Goal: Task Accomplishment & Management: Use online tool/utility

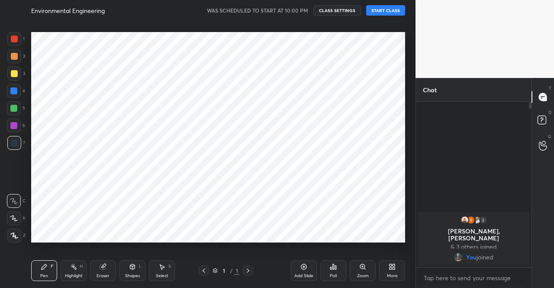
scroll to position [43018, 42871]
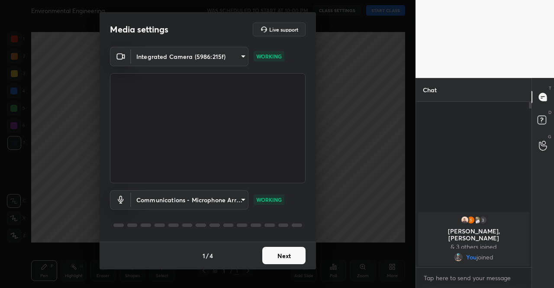
click at [293, 252] on button "Next" at bounding box center [283, 255] width 43 height 17
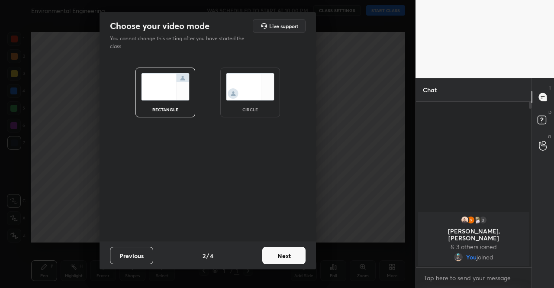
click at [293, 252] on button "Next" at bounding box center [283, 255] width 43 height 17
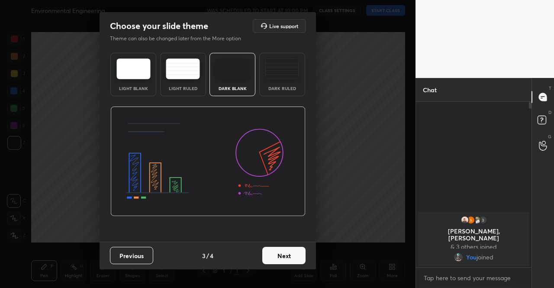
click at [293, 252] on button "Next" at bounding box center [283, 255] width 43 height 17
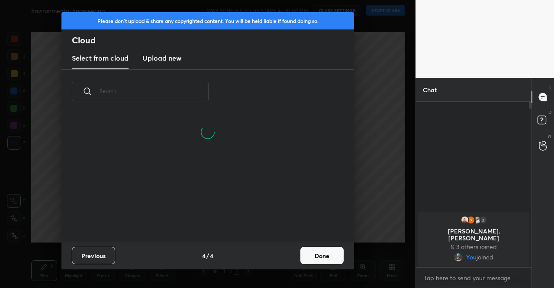
click at [293, 252] on div "Previous 4 / 4 Done" at bounding box center [207, 255] width 292 height 28
click at [317, 256] on button "Done" at bounding box center [321, 255] width 43 height 17
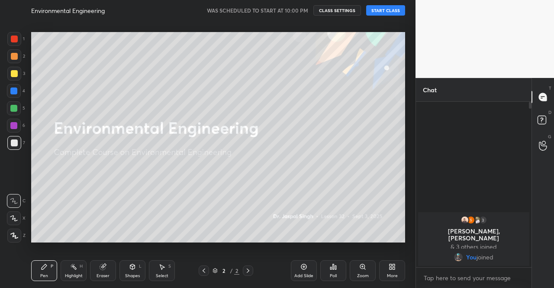
click at [393, 267] on icon at bounding box center [393, 268] width 2 height 2
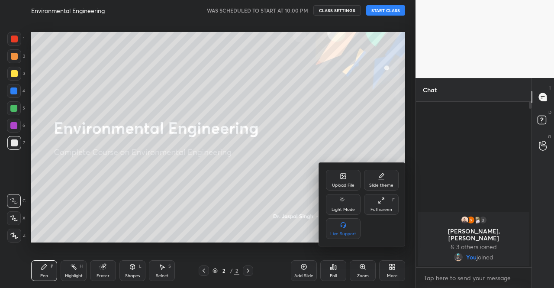
click at [343, 173] on icon at bounding box center [343, 176] width 7 height 7
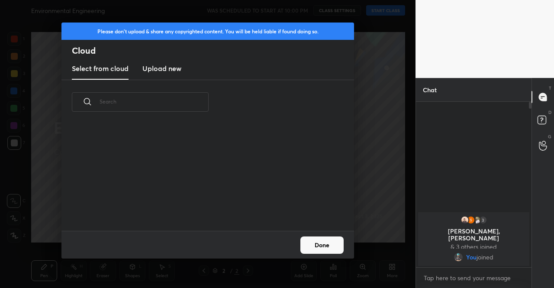
scroll to position [106, 278]
click at [167, 74] on new "Upload new" at bounding box center [161, 69] width 39 height 22
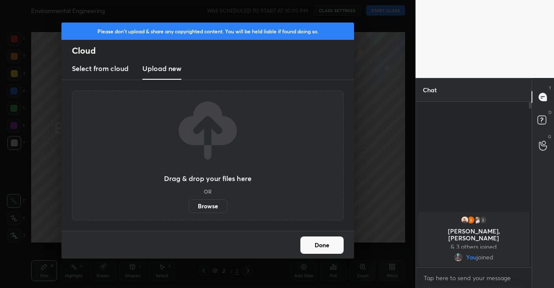
click at [198, 202] on label "Browse" at bounding box center [208, 206] width 38 height 14
click at [189, 202] on input "Browse" at bounding box center [189, 206] width 0 height 14
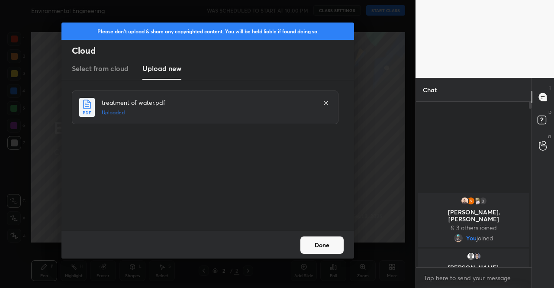
click at [332, 249] on button "Done" at bounding box center [321, 244] width 43 height 17
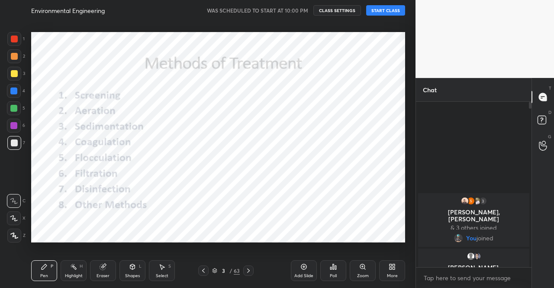
click at [205, 267] on icon at bounding box center [203, 270] width 7 height 7
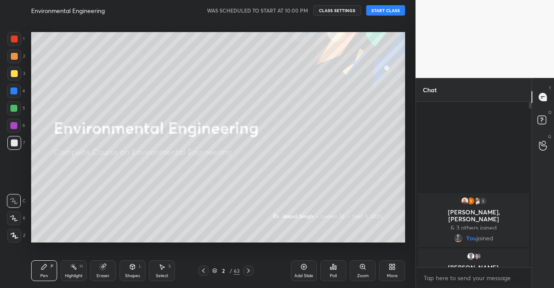
click at [389, 9] on button "START CLASS" at bounding box center [385, 10] width 39 height 10
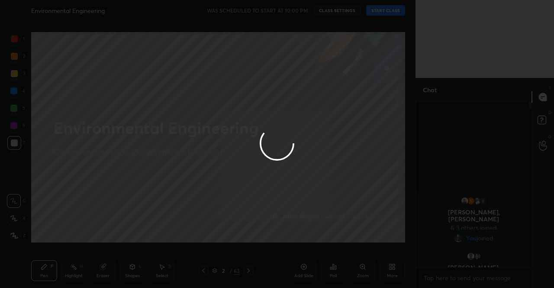
type textarea "x"
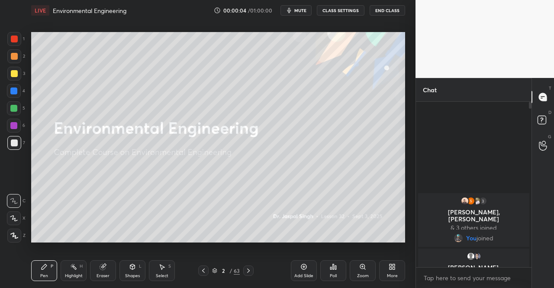
click at [304, 13] on span "mute" at bounding box center [300, 10] width 12 height 6
click at [309, 7] on span "unmute" at bounding box center [299, 10] width 19 height 6
click at [19, 70] on div at bounding box center [14, 74] width 14 height 14
click at [13, 237] on icon at bounding box center [14, 235] width 8 height 6
click at [251, 273] on icon at bounding box center [248, 270] width 7 height 7
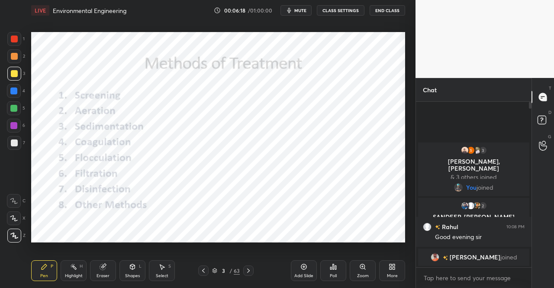
click at [220, 269] on div "3" at bounding box center [223, 270] width 9 height 5
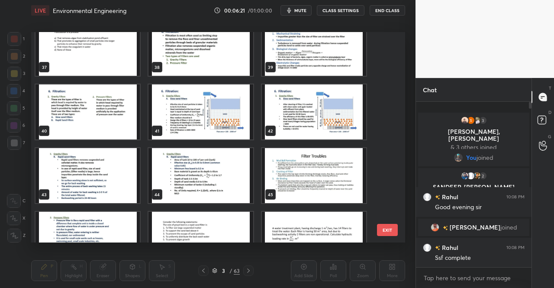
scroll to position [779, 0]
click at [299, 105] on img "grid" at bounding box center [314, 111] width 104 height 55
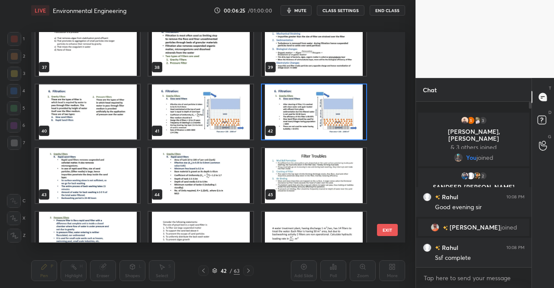
click at [299, 105] on img "grid" at bounding box center [314, 111] width 104 height 55
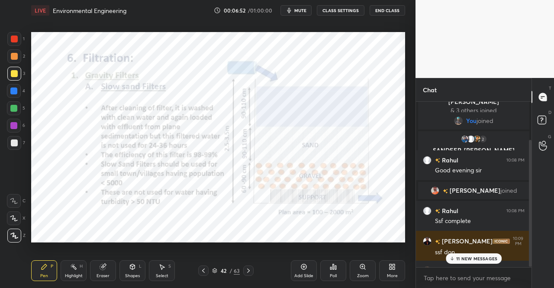
scroll to position [50, 0]
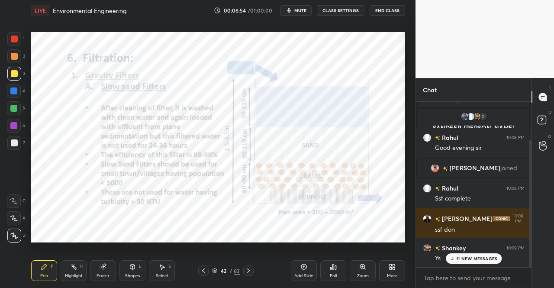
click at [377, 272] on div "Add Slide Poll Zoom More" at bounding box center [348, 270] width 114 height 48
click at [392, 273] on div "More" at bounding box center [392, 275] width 11 height 4
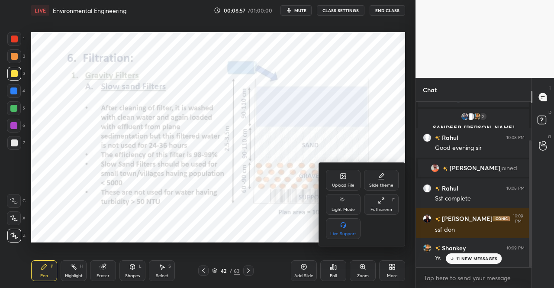
click at [338, 183] on div "Upload File" at bounding box center [343, 185] width 22 height 4
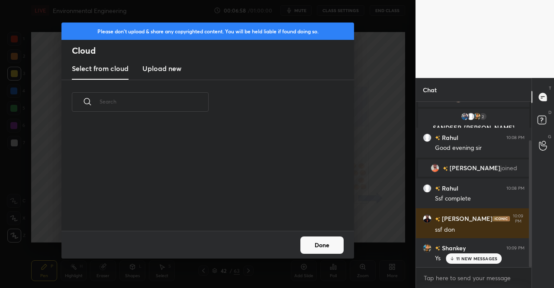
scroll to position [106, 278]
click at [152, 67] on h3 "Upload new" at bounding box center [161, 68] width 39 height 10
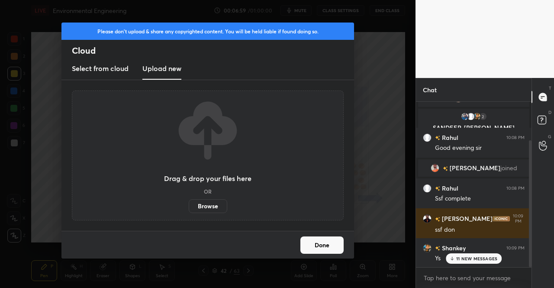
click at [207, 206] on label "Browse" at bounding box center [208, 206] width 38 height 14
click at [189, 206] on input "Browse" at bounding box center [189, 206] width 0 height 14
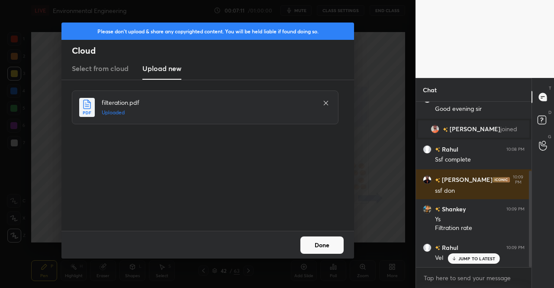
scroll to position [119, 0]
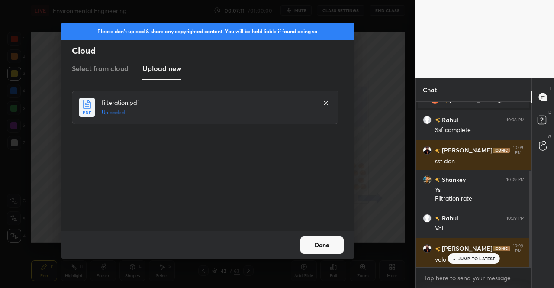
click at [329, 247] on button "Done" at bounding box center [321, 244] width 43 height 17
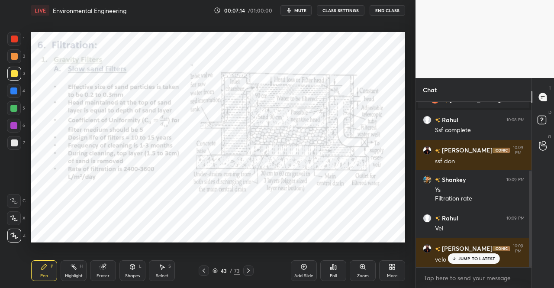
click at [249, 270] on icon at bounding box center [248, 270] width 3 height 4
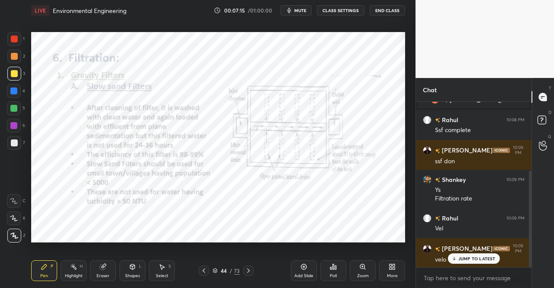
click at [249, 270] on icon at bounding box center [248, 270] width 7 height 7
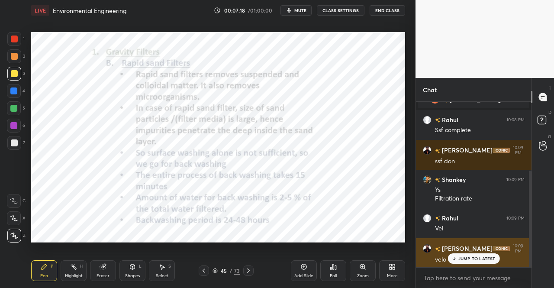
click at [479, 257] on p "JUMP TO LATEST" at bounding box center [476, 258] width 37 height 5
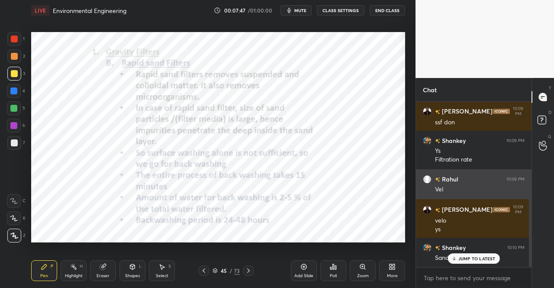
scroll to position [187, 0]
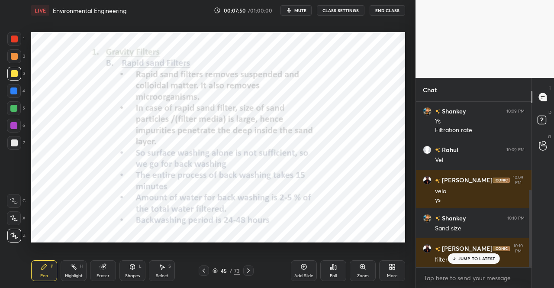
click at [43, 273] on div "Pen" at bounding box center [44, 275] width 8 height 4
click at [39, 267] on div "Pen P" at bounding box center [44, 270] width 26 height 21
click at [19, 41] on div at bounding box center [14, 39] width 14 height 14
click at [19, 43] on div at bounding box center [14, 39] width 14 height 14
click at [258, 265] on div "45 / 73" at bounding box center [226, 270] width 130 height 10
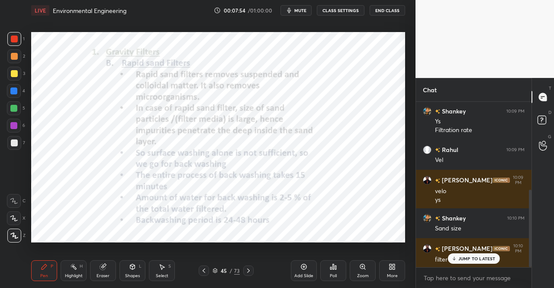
click at [247, 271] on icon at bounding box center [248, 270] width 7 height 7
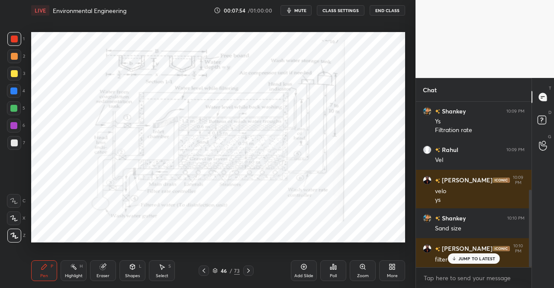
click at [56, 276] on div "Pen P" at bounding box center [44, 270] width 26 height 21
click at [47, 272] on div "Pen P" at bounding box center [44, 270] width 26 height 21
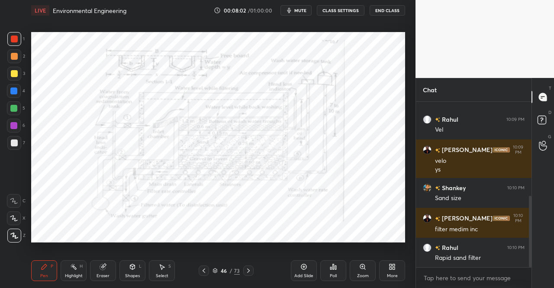
scroll to position [238, 0]
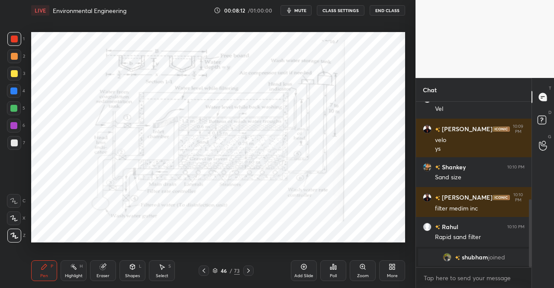
click at [247, 272] on icon at bounding box center [248, 270] width 7 height 7
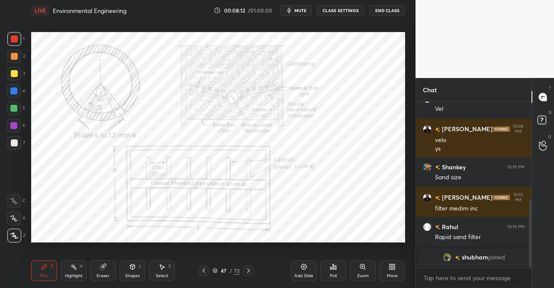
click at [248, 269] on icon at bounding box center [248, 270] width 7 height 7
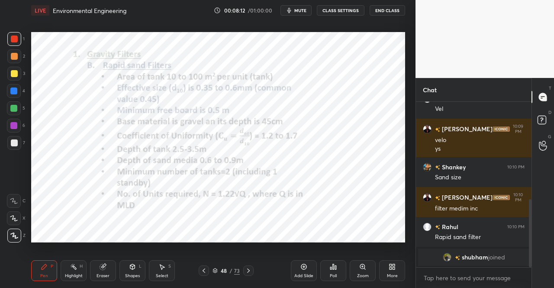
click at [249, 269] on icon at bounding box center [248, 270] width 7 height 7
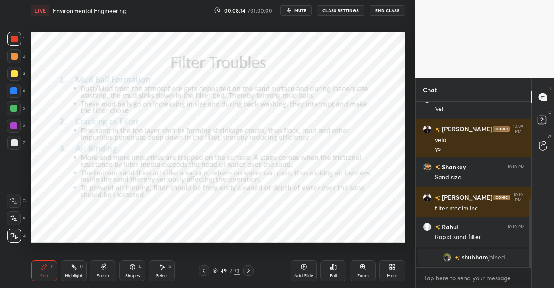
click at [249, 269] on icon at bounding box center [248, 270] width 7 height 7
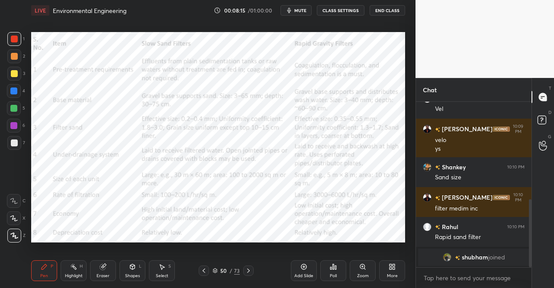
click at [38, 269] on div "Pen P" at bounding box center [44, 270] width 26 height 21
click at [49, 258] on div "Pen P Highlight H Eraser Shapes L Select S 50 / 73 Add Slide Poll Zoom More" at bounding box center [218, 270] width 374 height 35
click at [202, 268] on icon at bounding box center [203, 270] width 7 height 7
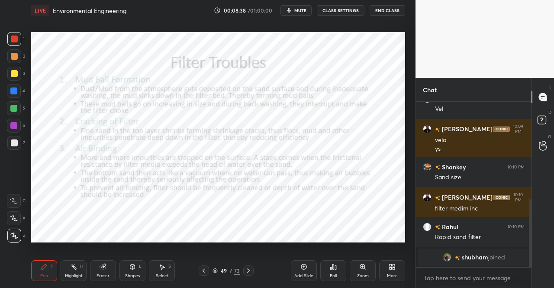
click at [203, 269] on icon at bounding box center [203, 270] width 7 height 7
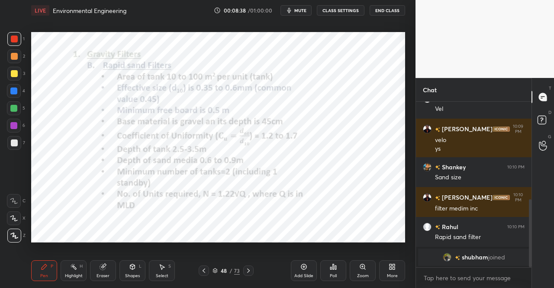
scroll to position [240, 0]
click at [203, 270] on icon at bounding box center [203, 270] width 3 height 4
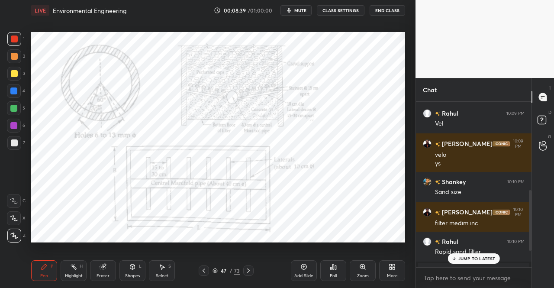
click at [202, 270] on icon at bounding box center [203, 270] width 7 height 7
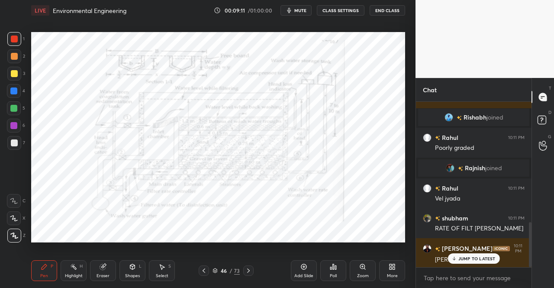
scroll to position [476, 0]
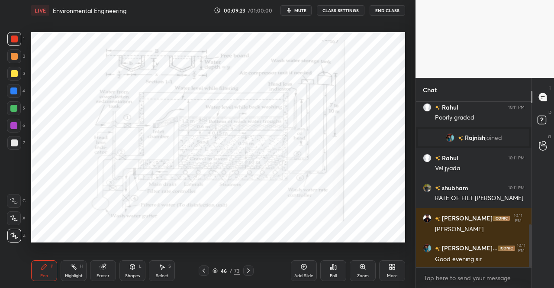
click at [133, 268] on icon at bounding box center [132, 266] width 5 height 5
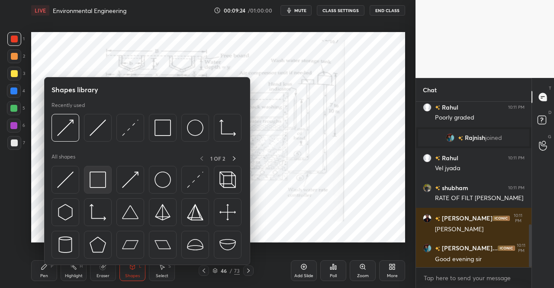
click at [106, 180] on img at bounding box center [98, 179] width 16 height 16
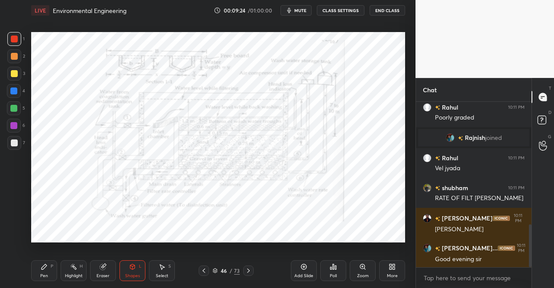
click at [12, 35] on div at bounding box center [14, 38] width 7 height 7
click at [43, 281] on div "Pen P Highlight H Eraser Shapes L Select S 46 / 73 Add Slide Poll Zoom More" at bounding box center [218, 270] width 374 height 35
click at [46, 268] on icon at bounding box center [44, 266] width 7 height 7
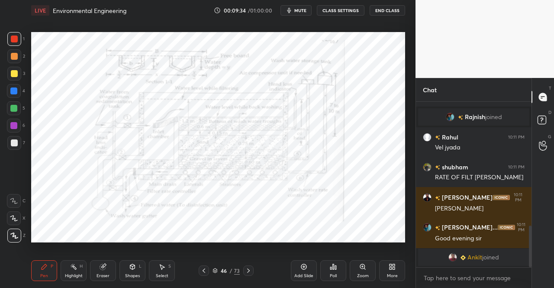
scroll to position [490, 0]
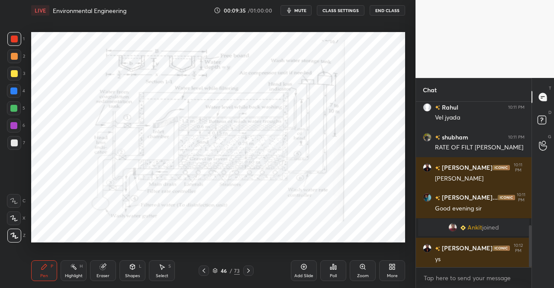
click at [12, 111] on div at bounding box center [13, 108] width 7 height 7
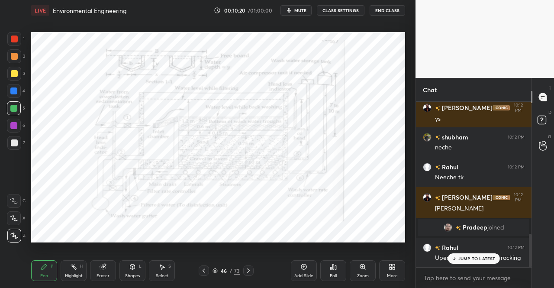
scroll to position [659, 0]
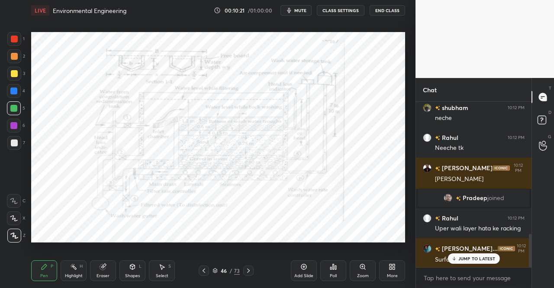
click at [202, 267] on icon at bounding box center [203, 270] width 7 height 7
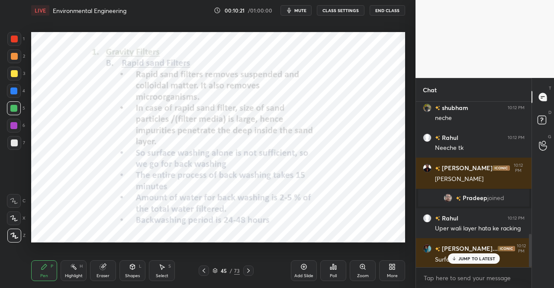
click at [203, 269] on icon at bounding box center [203, 270] width 7 height 7
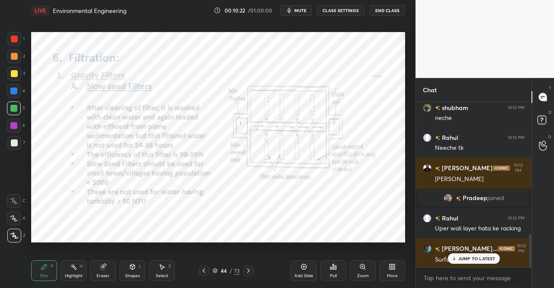
click at [203, 269] on icon at bounding box center [203, 270] width 7 height 7
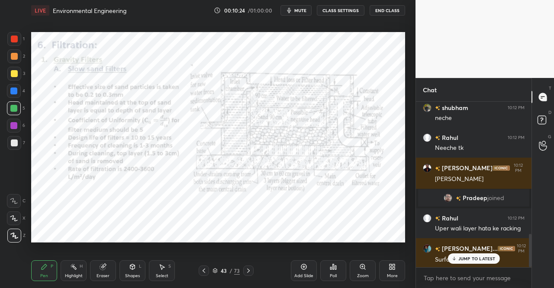
click at [246, 272] on icon at bounding box center [248, 270] width 7 height 7
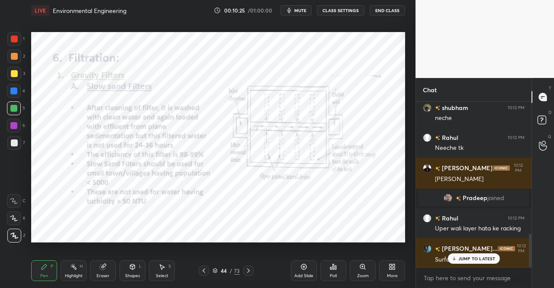
click at [247, 272] on icon at bounding box center [248, 270] width 7 height 7
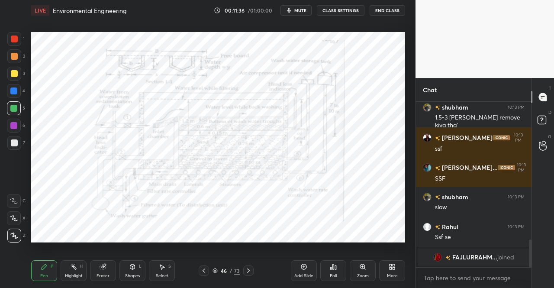
scroll to position [755, 0]
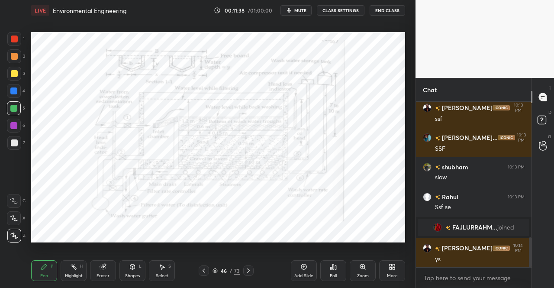
click at [106, 270] on div "Eraser" at bounding box center [103, 270] width 26 height 21
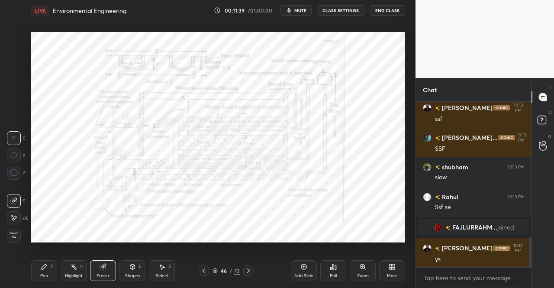
click at [13, 216] on icon at bounding box center [13, 217] width 7 height 7
click at [7, 232] on div "Erase all" at bounding box center [14, 235] width 14 height 14
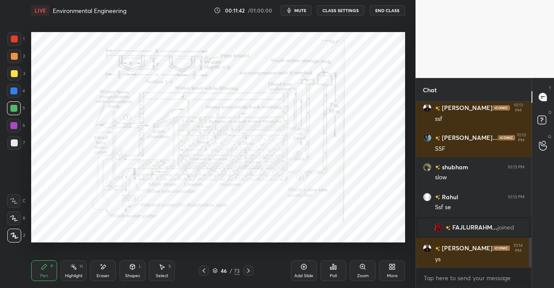
click at [38, 268] on div "Pen P" at bounding box center [44, 270] width 26 height 21
click at [39, 264] on div "Pen P" at bounding box center [44, 270] width 26 height 21
click at [14, 35] on div at bounding box center [14, 38] width 7 height 7
click at [99, 272] on div "Eraser" at bounding box center [103, 270] width 26 height 21
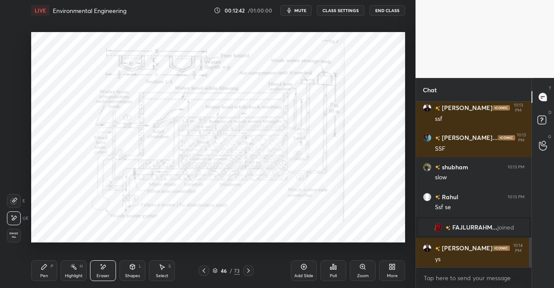
click at [16, 218] on icon at bounding box center [13, 217] width 7 height 7
click at [42, 274] on div "Pen" at bounding box center [44, 275] width 8 height 4
click at [35, 271] on div "Pen P" at bounding box center [44, 270] width 26 height 21
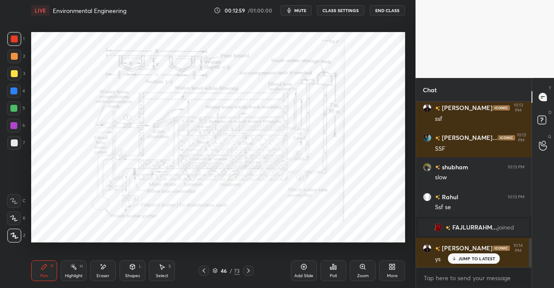
scroll to position [785, 0]
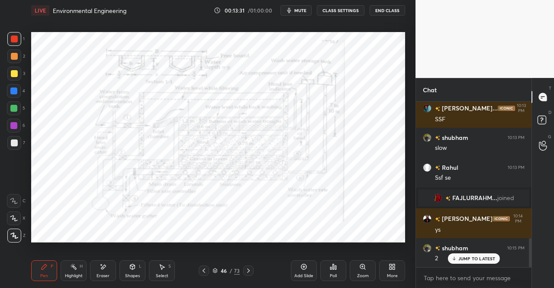
click at [129, 270] on div "Shapes L" at bounding box center [132, 270] width 26 height 21
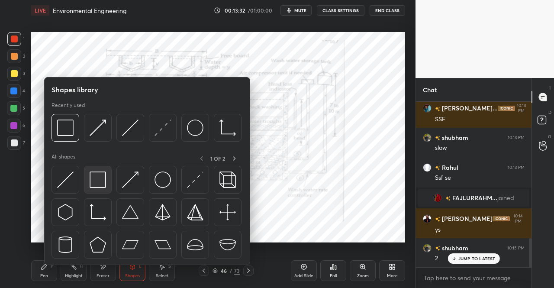
click at [102, 180] on img at bounding box center [98, 179] width 16 height 16
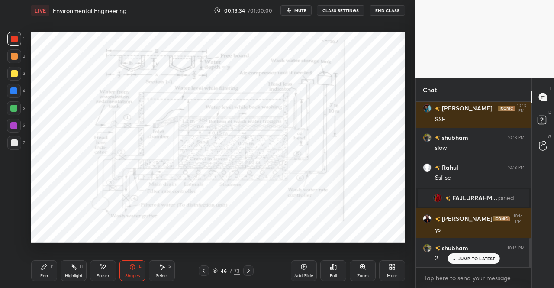
click at [126, 272] on div "Shapes L" at bounding box center [132, 270] width 26 height 21
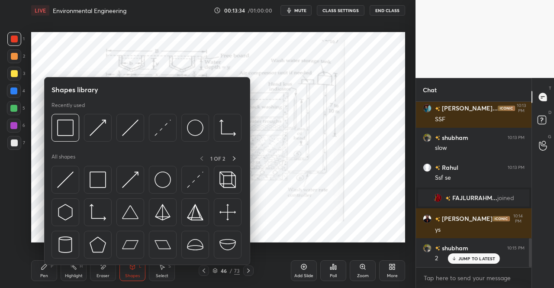
click at [113, 186] on div at bounding box center [146, 214] width 191 height 97
click at [145, 177] on div at bounding box center [146, 214] width 191 height 97
click at [128, 180] on img at bounding box center [130, 179] width 16 height 16
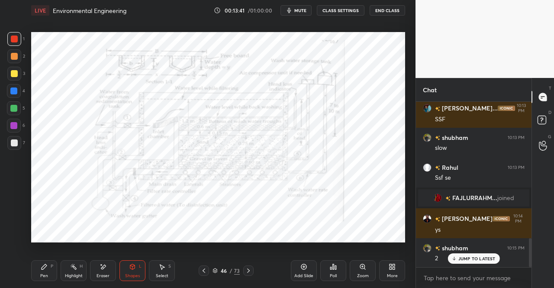
click at [51, 267] on div "P" at bounding box center [52, 266] width 3 height 4
click at [45, 262] on div "Pen P" at bounding box center [44, 270] width 26 height 21
click at [161, 268] on icon at bounding box center [162, 266] width 5 height 5
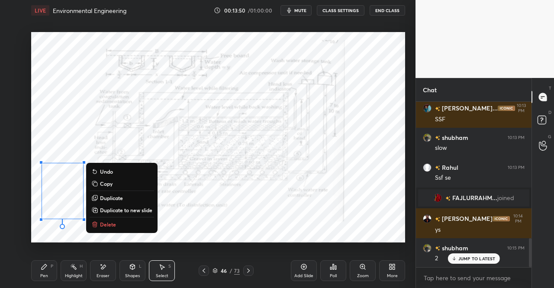
click at [107, 195] on p "Duplicate" at bounding box center [111, 197] width 23 height 7
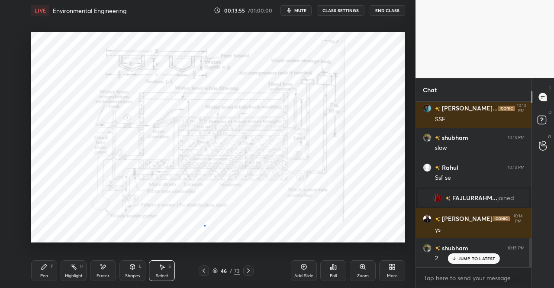
click at [202, 225] on div "0 ° Undo Copy Duplicate Duplicate to new slide Delete" at bounding box center [218, 137] width 374 height 210
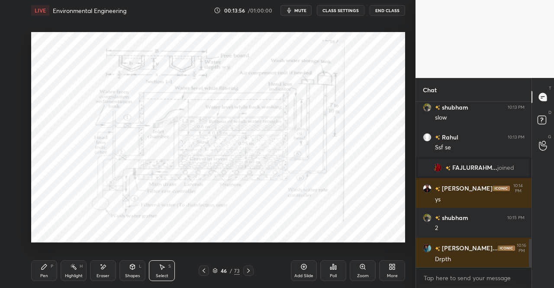
click at [46, 276] on div "Pen" at bounding box center [44, 275] width 8 height 4
click at [49, 274] on div "Pen P" at bounding box center [44, 270] width 26 height 21
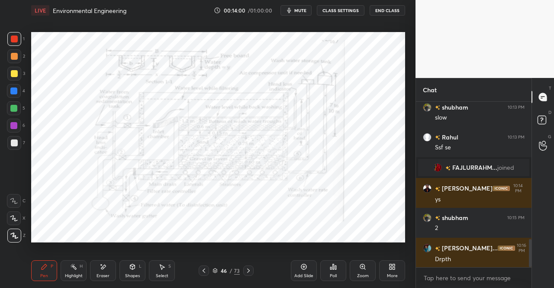
click at [7, 110] on div at bounding box center [14, 108] width 14 height 14
click at [9, 113] on div at bounding box center [14, 108] width 14 height 14
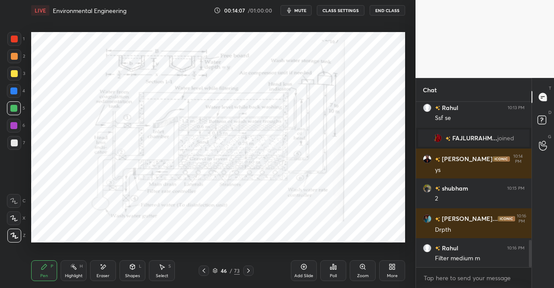
click at [13, 41] on div at bounding box center [14, 38] width 7 height 7
click at [126, 281] on div "Shapes L" at bounding box center [132, 270] width 26 height 21
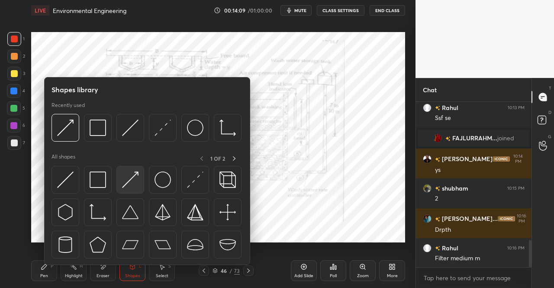
click at [139, 180] on div at bounding box center [130, 180] width 28 height 28
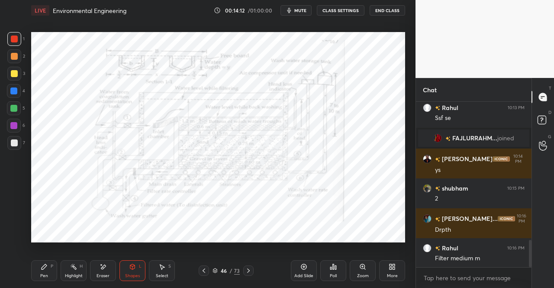
click at [9, 113] on div at bounding box center [14, 108] width 14 height 14
click at [28, 279] on div "LIVE Environmental Engineering 00:14:13 / 01:00:00 mute CLASS SETTINGS End Clas…" at bounding box center [218, 144] width 381 height 288
click at [44, 271] on div "Pen P" at bounding box center [44, 270] width 26 height 21
click at [11, 36] on div at bounding box center [14, 38] width 7 height 7
click at [20, 41] on div at bounding box center [14, 39] width 14 height 14
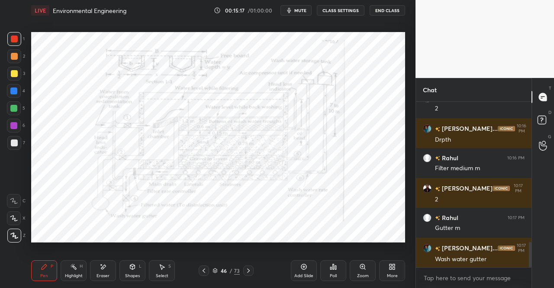
scroll to position [964, 0]
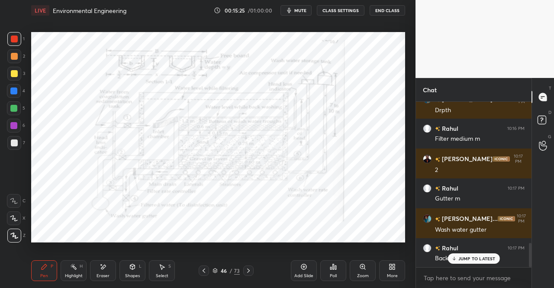
click at [103, 269] on icon at bounding box center [103, 266] width 5 height 4
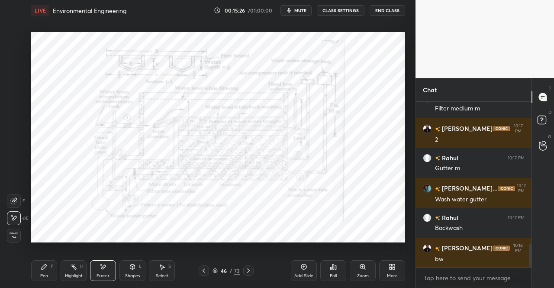
click at [12, 234] on span "Erase all" at bounding box center [13, 235] width 13 height 6
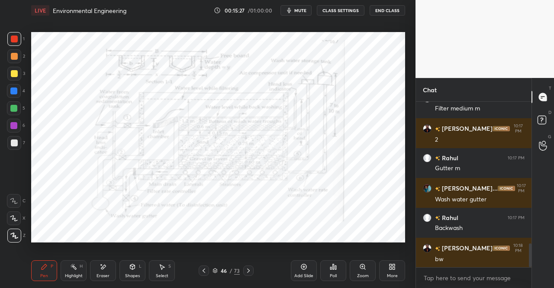
click at [35, 272] on div "Pen P" at bounding box center [44, 270] width 26 height 21
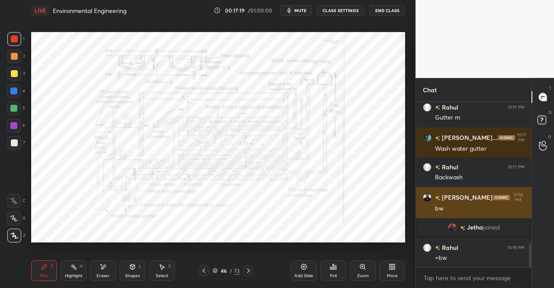
scroll to position [989, 0]
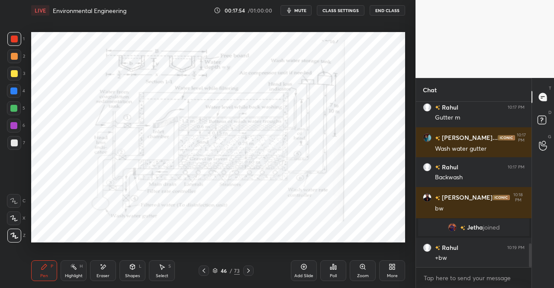
click at [197, 271] on div "46 / 73" at bounding box center [226, 270] width 130 height 10
click at [202, 269] on icon at bounding box center [203, 270] width 7 height 7
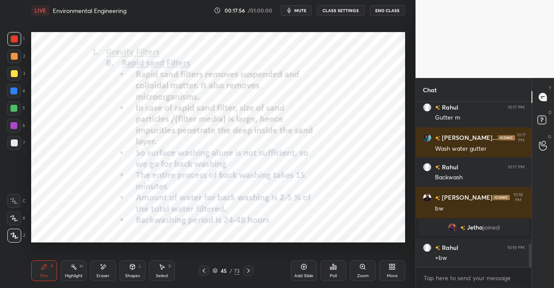
click at [250, 269] on icon at bounding box center [248, 270] width 7 height 7
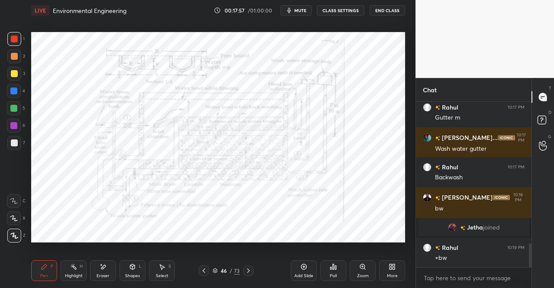
click at [250, 268] on icon at bounding box center [248, 270] width 7 height 7
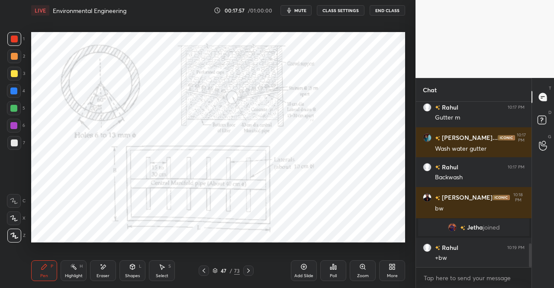
click at [252, 269] on div at bounding box center [248, 270] width 10 height 10
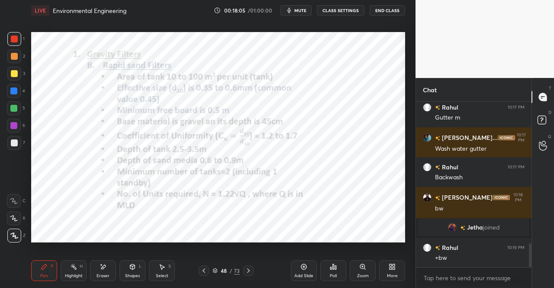
click at [203, 270] on icon at bounding box center [203, 270] width 7 height 7
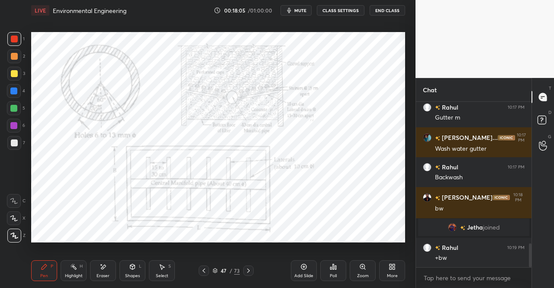
click at [204, 269] on icon at bounding box center [203, 270] width 3 height 4
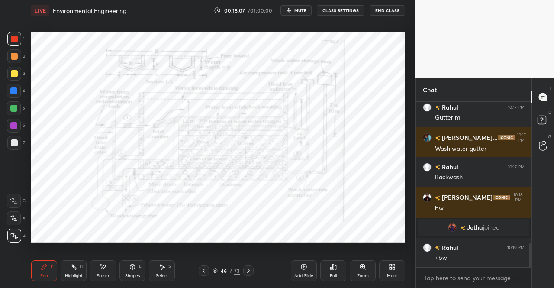
scroll to position [1018, 0]
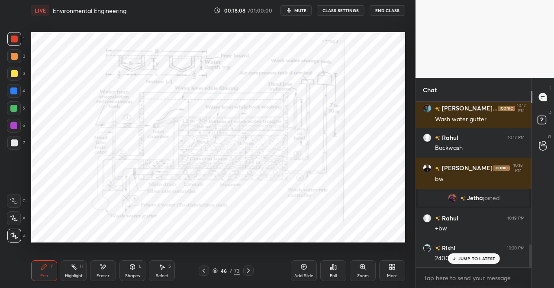
click at [201, 266] on div at bounding box center [204, 270] width 10 height 10
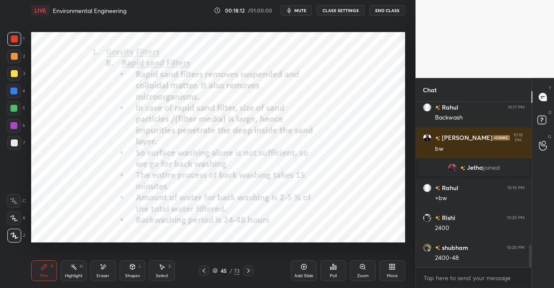
click at [250, 269] on icon at bounding box center [248, 270] width 7 height 7
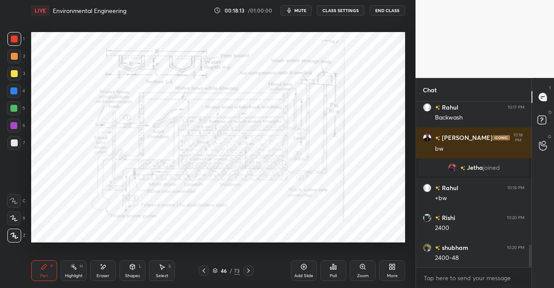
click at [250, 269] on icon at bounding box center [248, 270] width 7 height 7
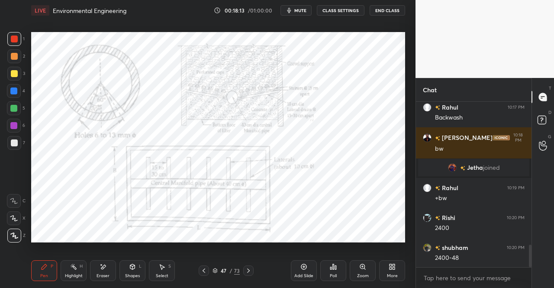
click at [248, 271] on icon at bounding box center [248, 270] width 3 height 4
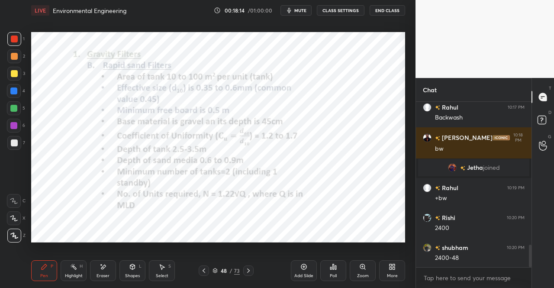
click at [250, 272] on icon at bounding box center [248, 270] width 7 height 7
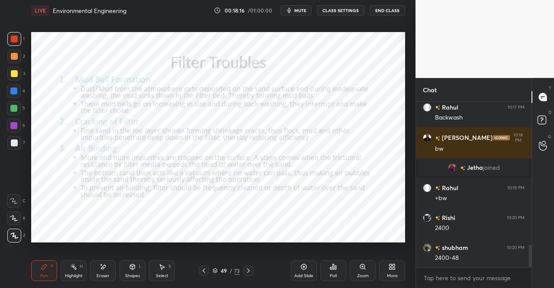
click at [204, 270] on icon at bounding box center [203, 270] width 7 height 7
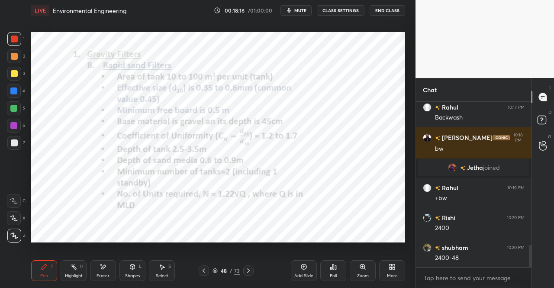
click at [203, 271] on icon at bounding box center [203, 270] width 7 height 7
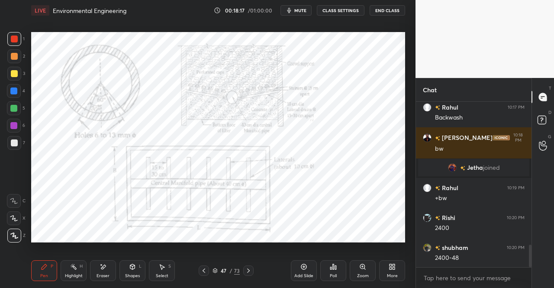
click at [248, 271] on icon at bounding box center [248, 270] width 3 height 4
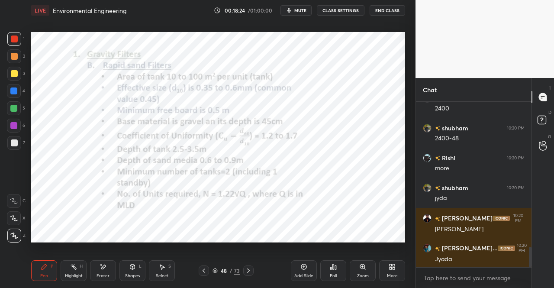
scroll to position [1197, 0]
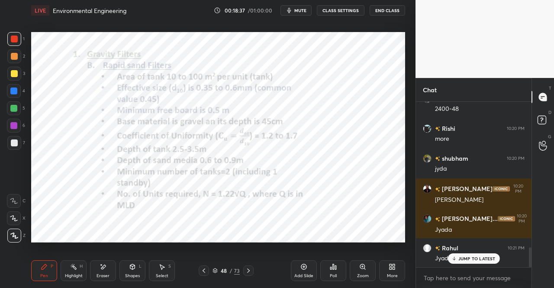
click at [298, 6] on button "mute" at bounding box center [295, 10] width 31 height 10
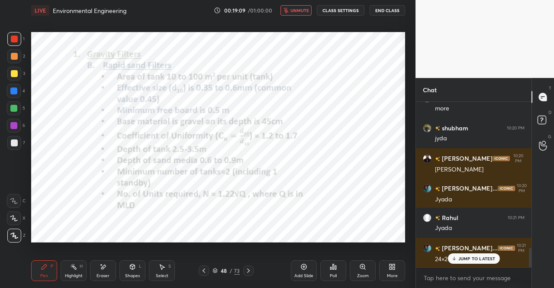
scroll to position [1257, 0]
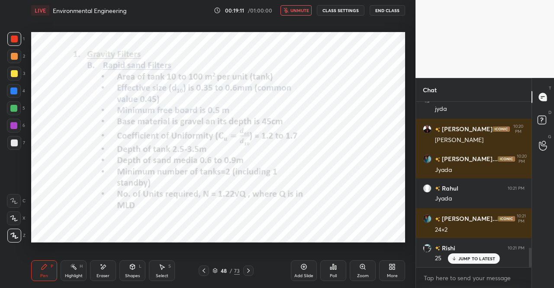
click at [299, 8] on span "unmute" at bounding box center [299, 10] width 19 height 6
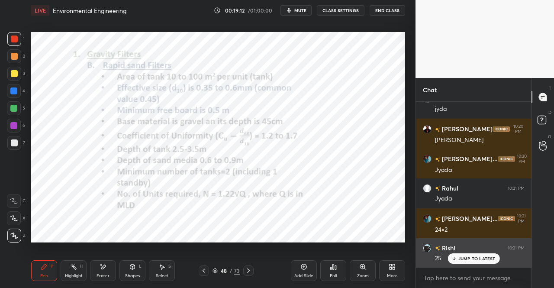
click at [471, 262] on div "JUMP TO LATEST" at bounding box center [473, 258] width 52 height 10
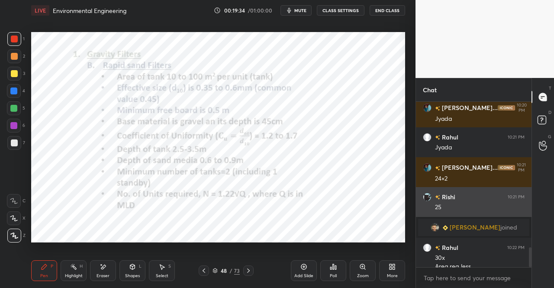
scroll to position [1219, 0]
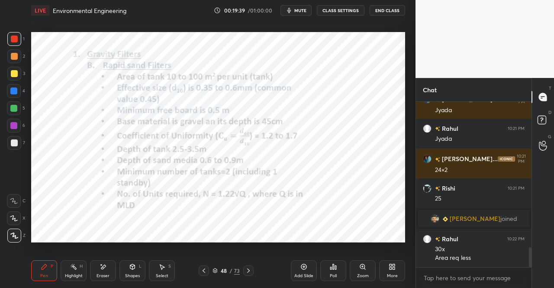
click at [204, 269] on icon at bounding box center [203, 270] width 3 height 4
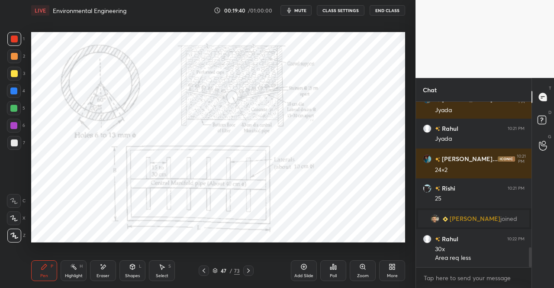
click at [203, 270] on icon at bounding box center [203, 270] width 7 height 7
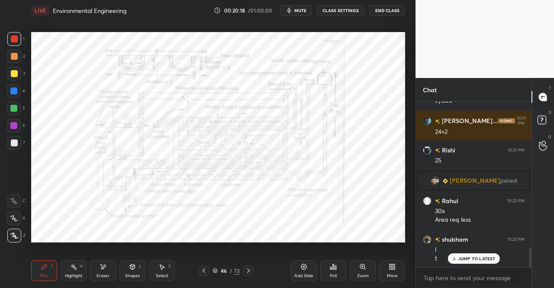
scroll to position [1287, 0]
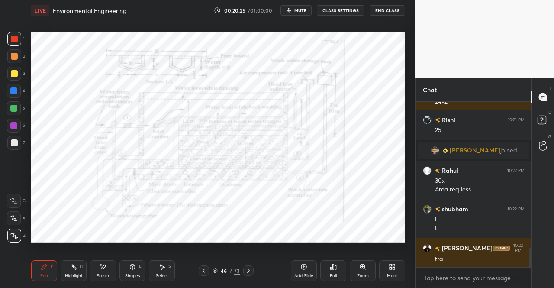
click at [99, 261] on div "Eraser" at bounding box center [103, 270] width 26 height 21
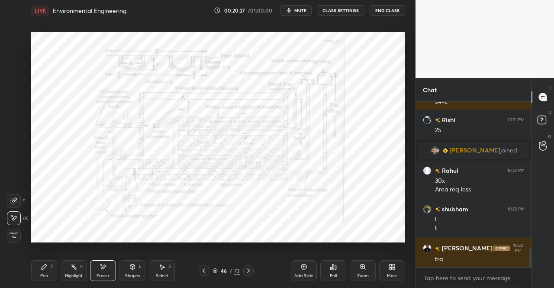
click at [12, 232] on span "Erase all" at bounding box center [13, 235] width 13 height 6
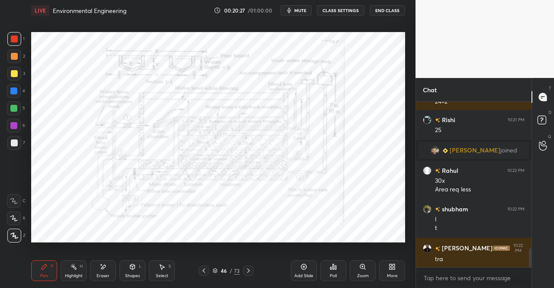
click at [38, 269] on div "Pen P" at bounding box center [44, 270] width 26 height 21
click at [43, 263] on icon at bounding box center [44, 266] width 7 height 7
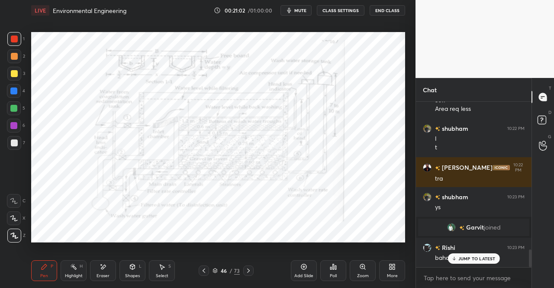
scroll to position [1397, 0]
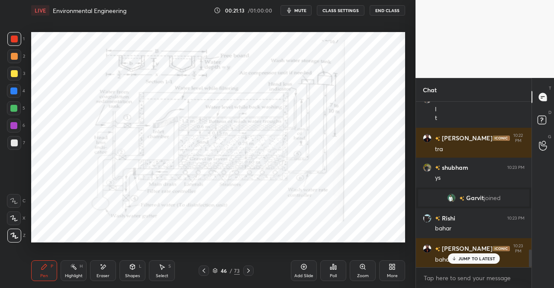
click at [304, 10] on span "mute" at bounding box center [300, 10] width 12 height 6
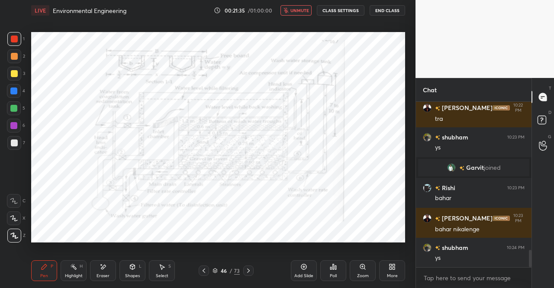
click at [294, 10] on span "unmute" at bounding box center [299, 10] width 19 height 6
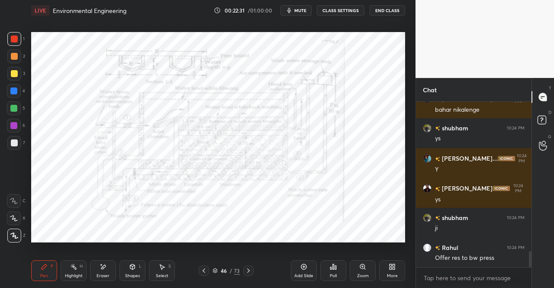
scroll to position [1576, 0]
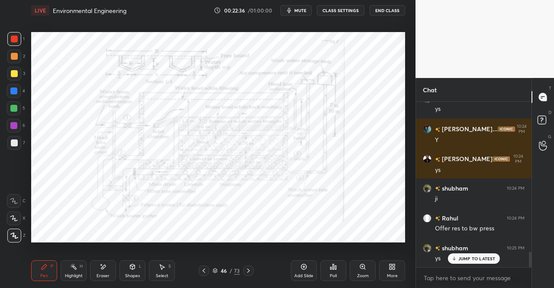
click at [247, 269] on icon at bounding box center [248, 270] width 7 height 7
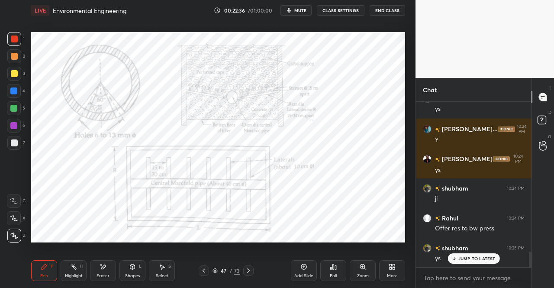
click at [248, 272] on icon at bounding box center [248, 270] width 7 height 7
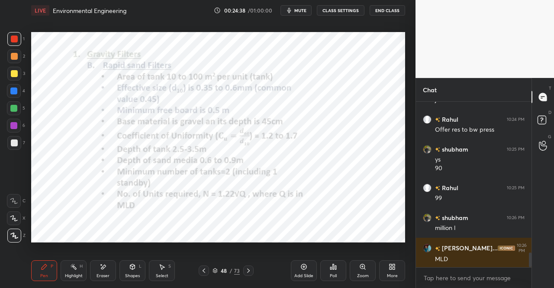
scroll to position [1712, 0]
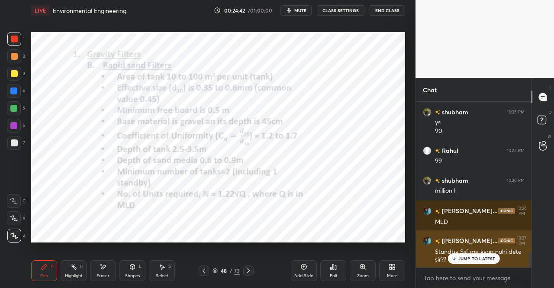
click at [477, 255] on div "JUMP TO LATEST" at bounding box center [473, 258] width 52 height 10
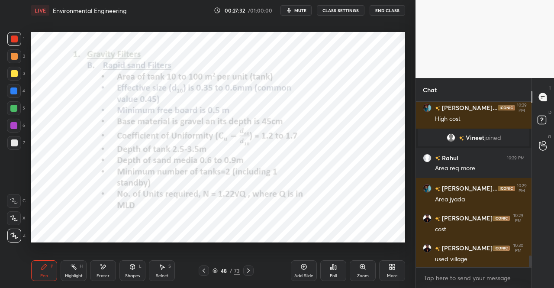
scroll to position [2193, 0]
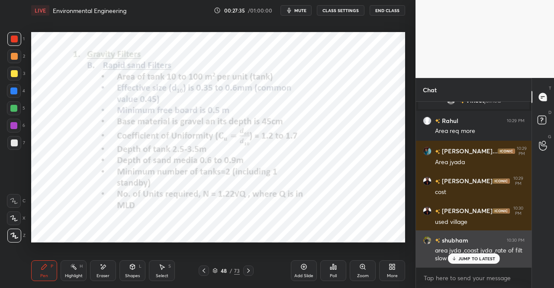
click at [471, 261] on p "JUMP TO LATEST" at bounding box center [476, 258] width 37 height 5
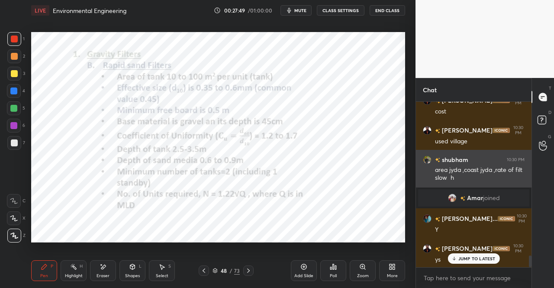
scroll to position [3, 3]
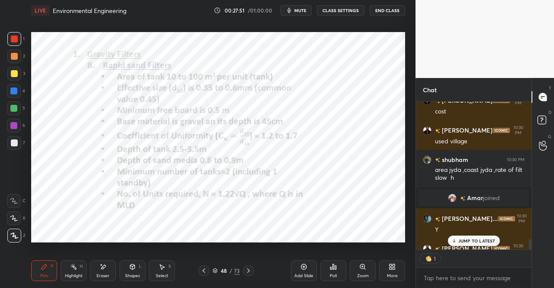
click at [249, 267] on icon at bounding box center [248, 270] width 7 height 7
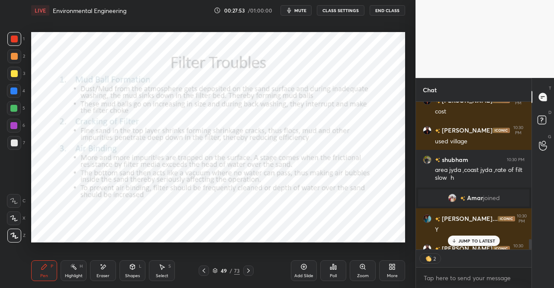
click at [202, 271] on icon at bounding box center [203, 270] width 7 height 7
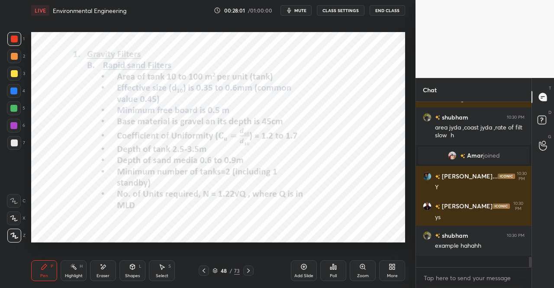
scroll to position [2238, 0]
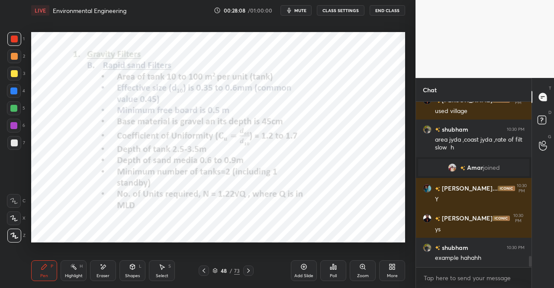
click at [204, 268] on icon at bounding box center [203, 270] width 7 height 7
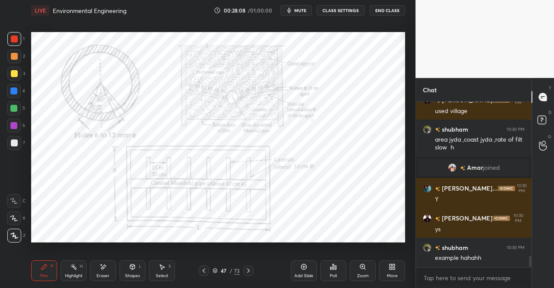
click at [204, 268] on icon at bounding box center [203, 270] width 7 height 7
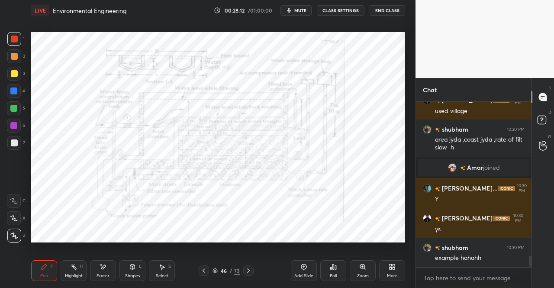
click at [251, 272] on icon at bounding box center [248, 270] width 7 height 7
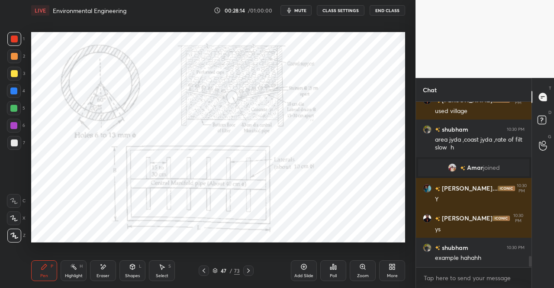
click at [207, 269] on div at bounding box center [204, 270] width 10 height 10
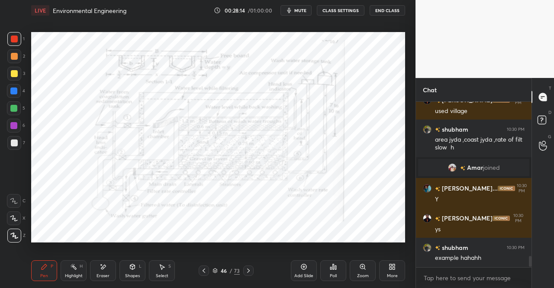
click at [208, 269] on div at bounding box center [204, 270] width 10 height 10
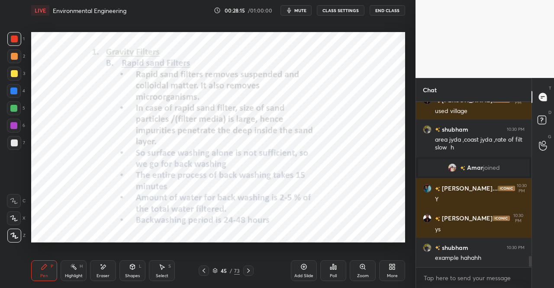
click at [251, 268] on div at bounding box center [248, 270] width 10 height 10
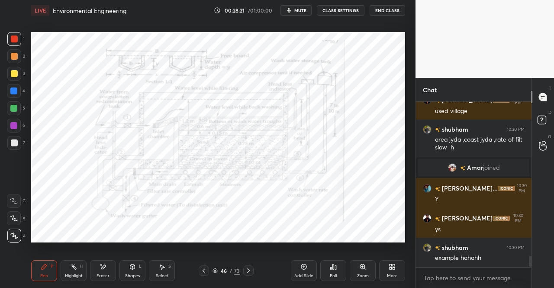
click at [139, 267] on div "L" at bounding box center [140, 266] width 3 height 4
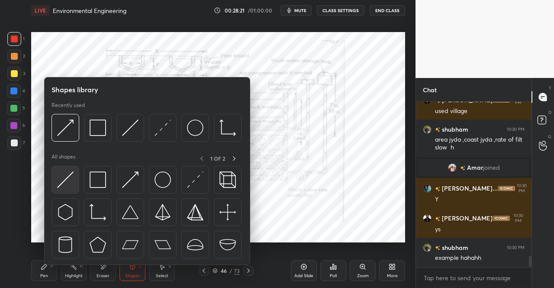
click at [64, 177] on img at bounding box center [65, 179] width 16 height 16
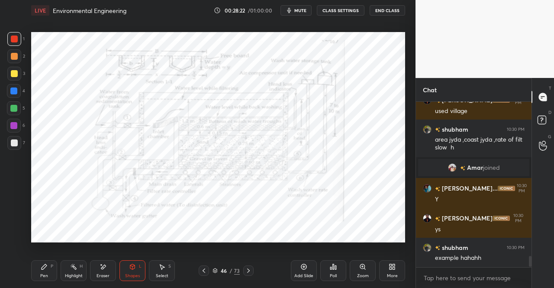
click at [16, 41] on div at bounding box center [14, 38] width 7 height 7
click at [47, 265] on icon at bounding box center [44, 266] width 7 height 7
click at [52, 265] on div "P" at bounding box center [52, 266] width 3 height 4
click at [125, 273] on div "Shapes" at bounding box center [132, 275] width 15 height 4
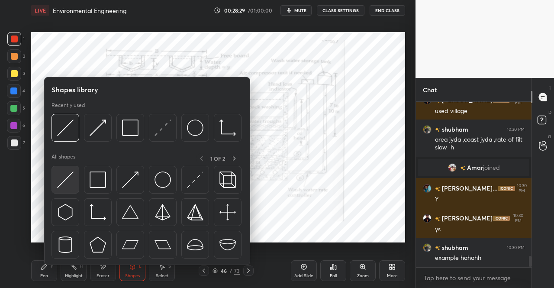
click at [71, 179] on img at bounding box center [65, 179] width 16 height 16
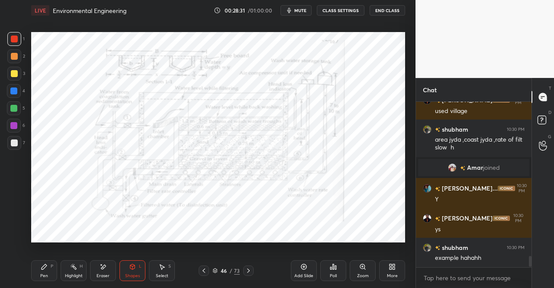
click at [39, 277] on div "Pen P" at bounding box center [44, 270] width 26 height 21
click at [44, 276] on div "Pen" at bounding box center [44, 275] width 8 height 4
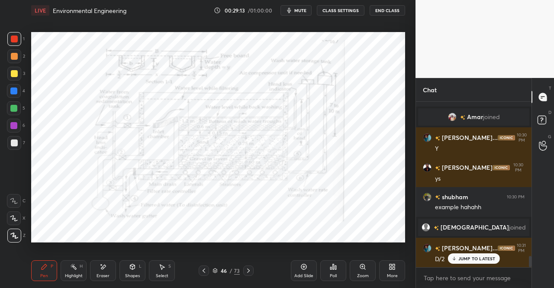
scroll to position [2293, 0]
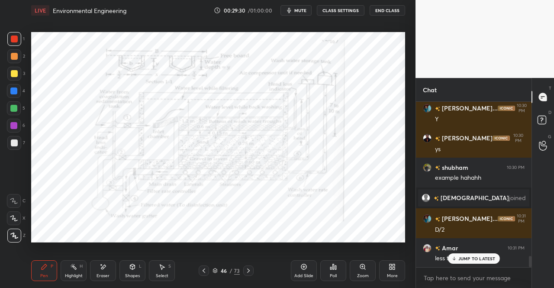
click at [207, 269] on div at bounding box center [204, 270] width 10 height 10
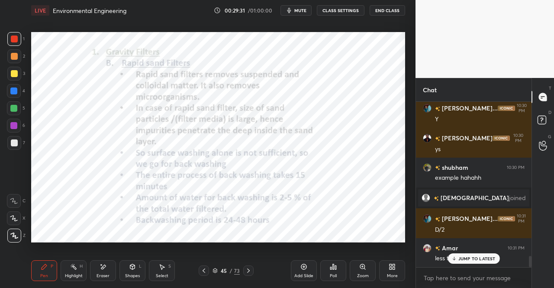
click at [250, 268] on icon at bounding box center [248, 270] width 7 height 7
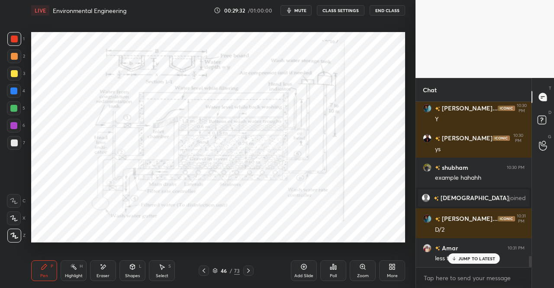
click at [252, 270] on div at bounding box center [248, 270] width 10 height 10
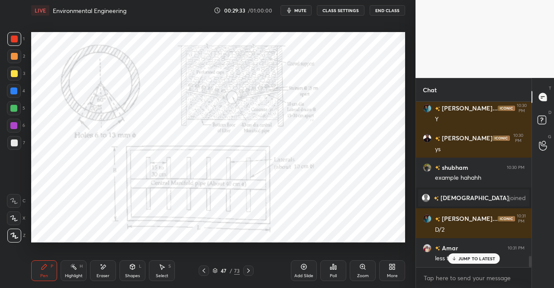
click at [251, 267] on div at bounding box center [248, 270] width 10 height 10
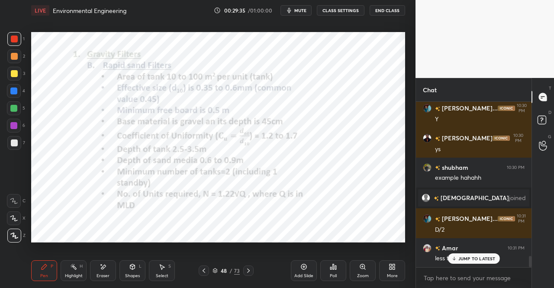
click at [249, 270] on icon at bounding box center [248, 270] width 7 height 7
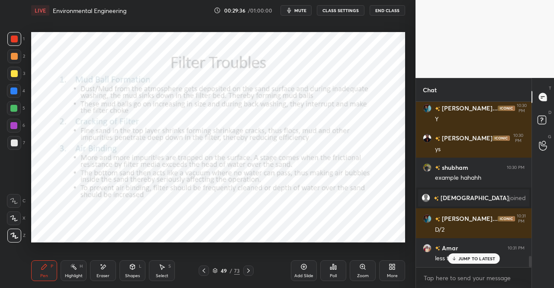
click at [250, 270] on icon at bounding box center [248, 270] width 7 height 7
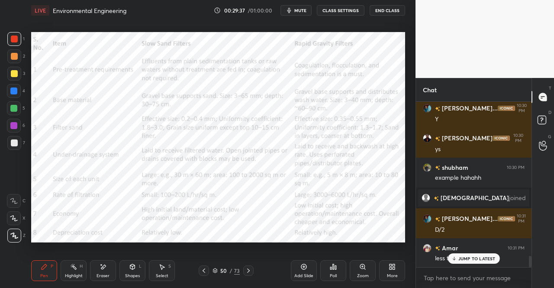
click at [248, 269] on icon at bounding box center [248, 270] width 7 height 7
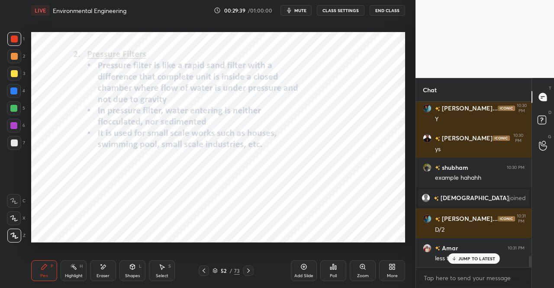
click at [204, 269] on icon at bounding box center [203, 270] width 7 height 7
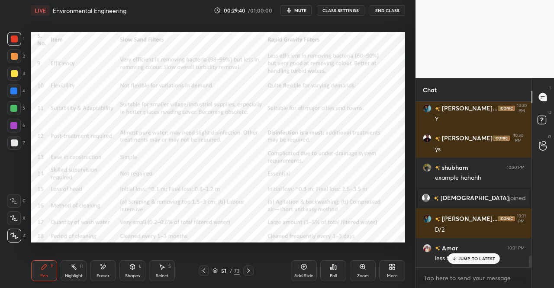
click at [202, 270] on icon at bounding box center [203, 270] width 3 height 4
click at [203, 269] on icon at bounding box center [203, 270] width 3 height 4
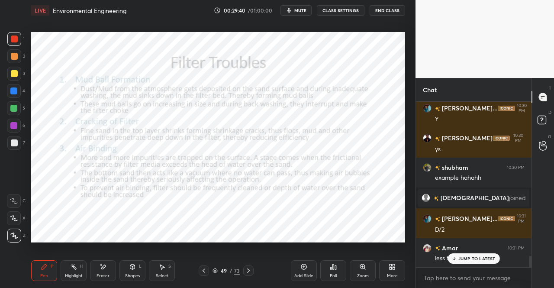
click at [202, 270] on icon at bounding box center [203, 270] width 7 height 7
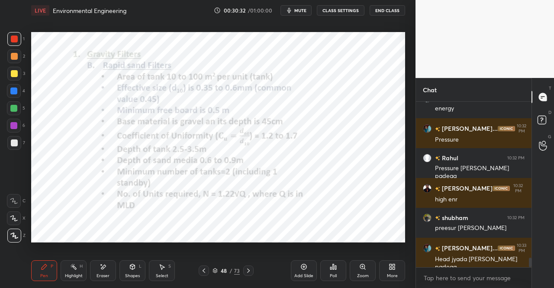
scroll to position [2771, 0]
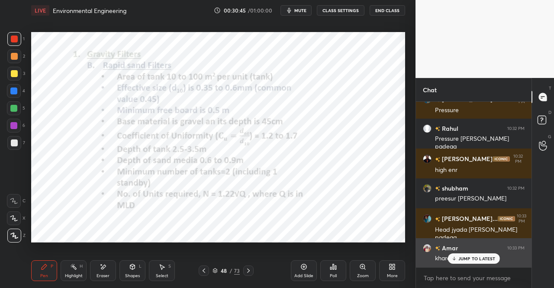
click at [467, 256] on p "JUMP TO LATEST" at bounding box center [476, 258] width 37 height 5
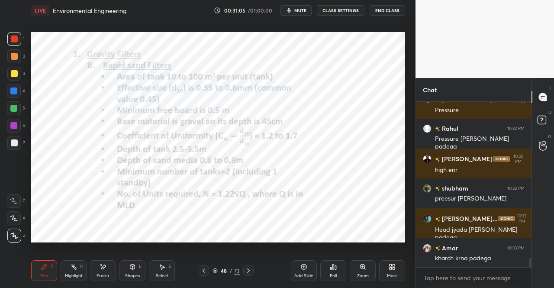
click at [109, 271] on div "Eraser" at bounding box center [103, 270] width 26 height 21
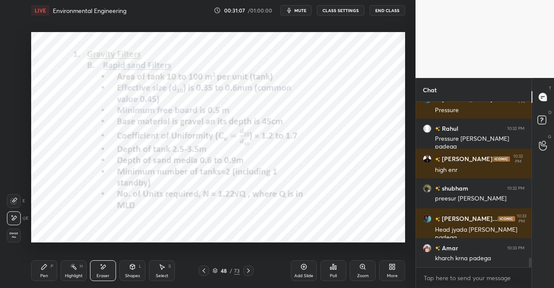
click at [48, 274] on div "Pen" at bounding box center [44, 275] width 8 height 4
click at [48, 272] on div "Pen P" at bounding box center [44, 270] width 26 height 21
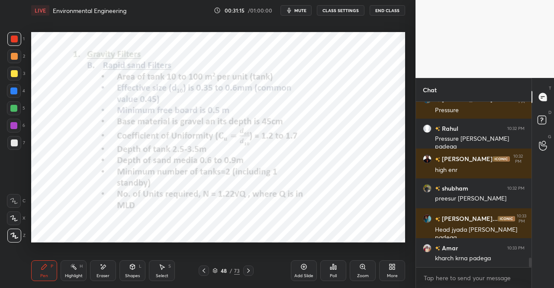
click at [133, 276] on div "Shapes" at bounding box center [132, 275] width 15 height 4
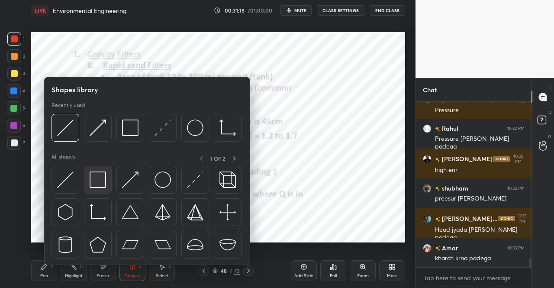
click at [93, 184] on img at bounding box center [98, 179] width 16 height 16
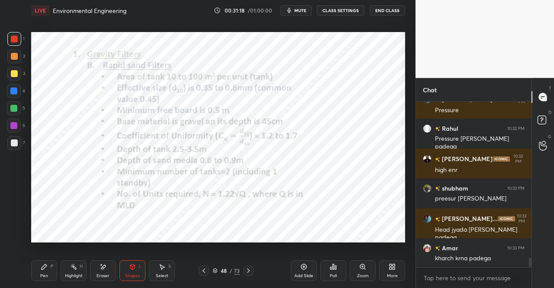
click at [131, 273] on div "Shapes" at bounding box center [132, 275] width 15 height 4
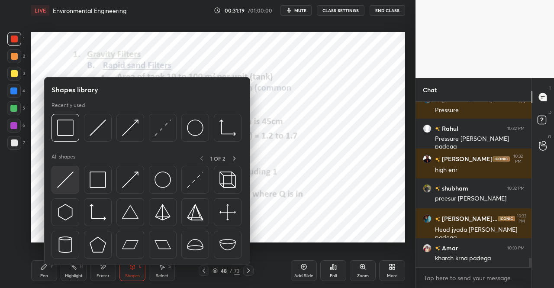
click at [62, 180] on img at bounding box center [65, 179] width 16 height 16
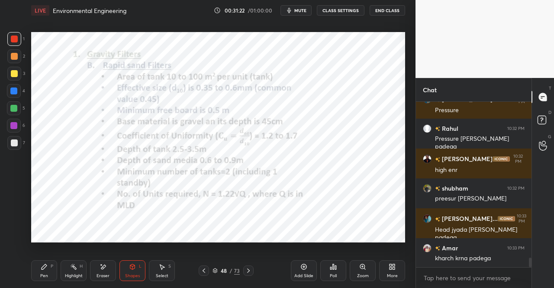
click at [54, 264] on div "Pen P" at bounding box center [44, 270] width 26 height 21
click at [51, 267] on div "P" at bounding box center [52, 266] width 3 height 4
click at [128, 272] on div "Shapes L" at bounding box center [132, 270] width 26 height 21
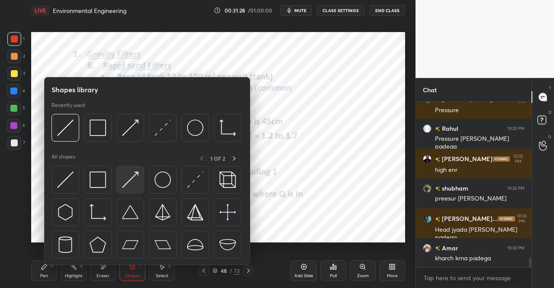
click at [136, 177] on img at bounding box center [130, 179] width 16 height 16
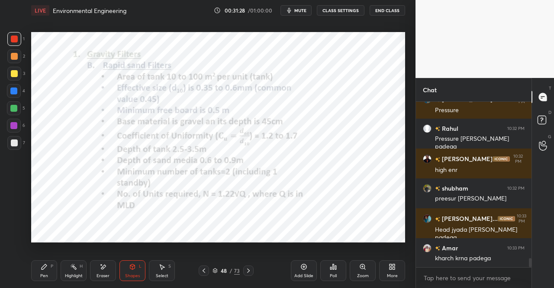
scroll to position [2801, 0]
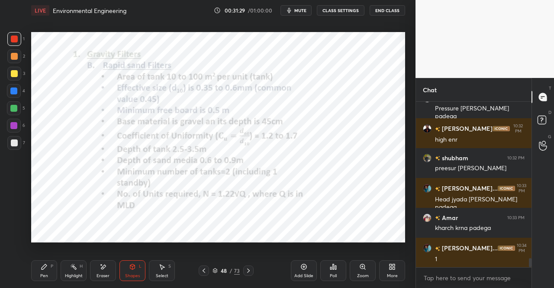
click at [10, 91] on div at bounding box center [13, 90] width 7 height 7
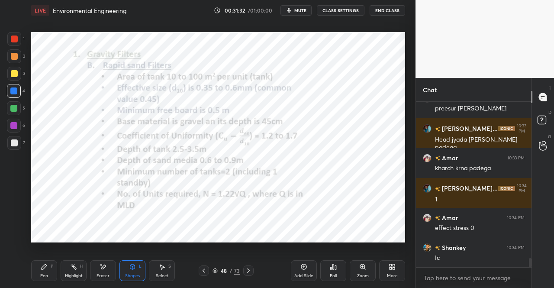
click at [13, 37] on div at bounding box center [14, 38] width 7 height 7
click at [128, 272] on div "Shapes L" at bounding box center [132, 270] width 26 height 21
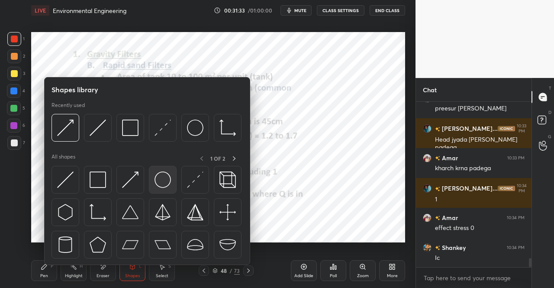
click at [163, 184] on img at bounding box center [162, 179] width 16 height 16
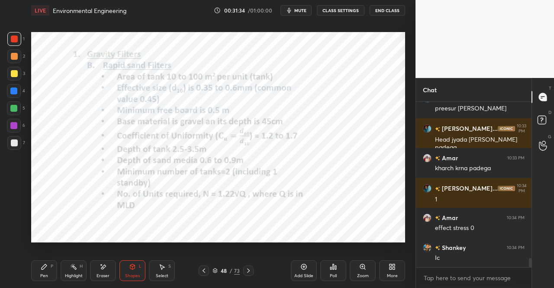
scroll to position [2890, 0]
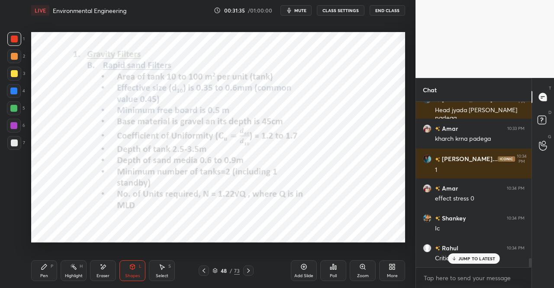
click at [34, 274] on div "Pen P" at bounding box center [44, 270] width 26 height 21
click at [45, 260] on div "Pen P Highlight H Eraser Shapes L Select S 48 / 73 Add Slide Poll Zoom More" at bounding box center [218, 270] width 374 height 35
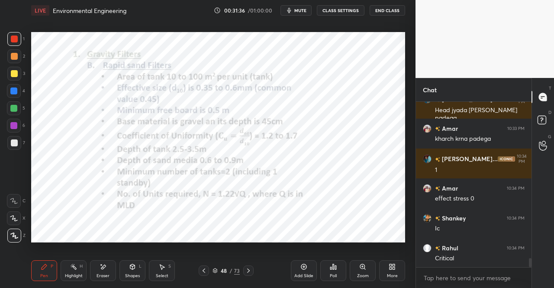
scroll to position [2920, 0]
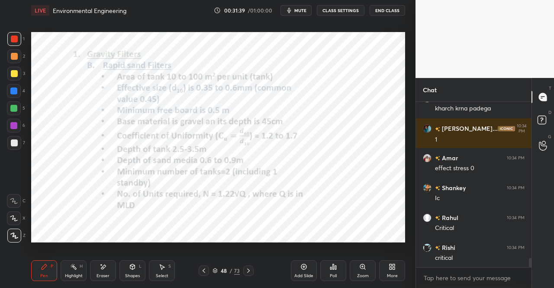
click at [11, 38] on div at bounding box center [14, 38] width 7 height 7
click at [21, 50] on div "2" at bounding box center [16, 56] width 18 height 14
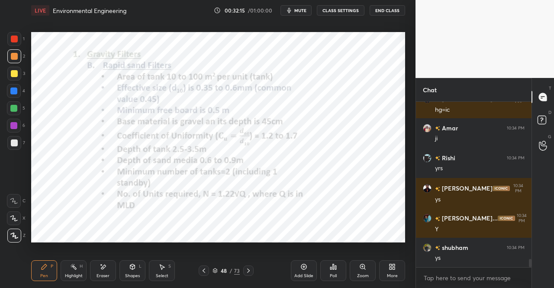
scroll to position [3, 3]
click at [163, 269] on icon at bounding box center [161, 266] width 7 height 7
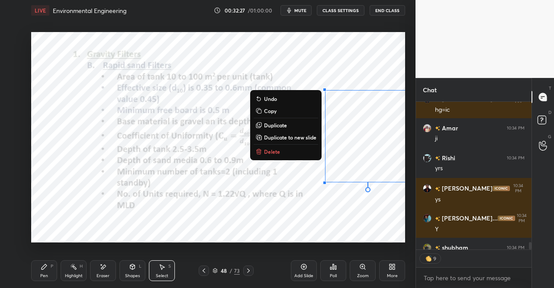
click at [280, 156] on button "Delete" at bounding box center [285, 151] width 64 height 10
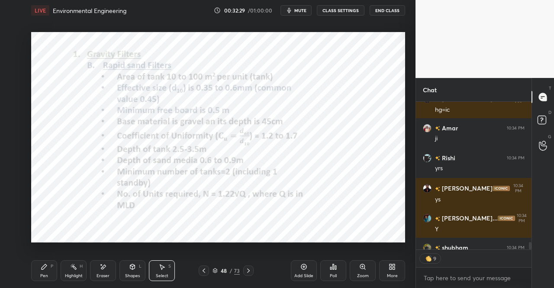
click at [100, 270] on icon at bounding box center [102, 266] width 7 height 7
click at [49, 276] on div "Pen P" at bounding box center [44, 270] width 26 height 21
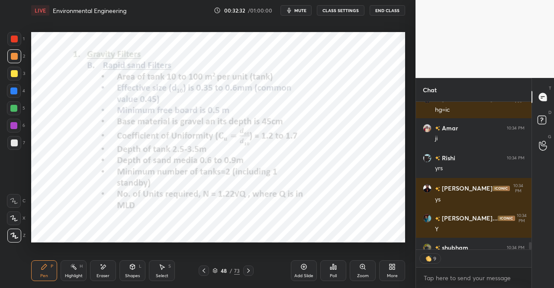
click at [45, 276] on div "Pen" at bounding box center [44, 275] width 8 height 4
click at [12, 54] on div at bounding box center [14, 56] width 7 height 7
click at [15, 41] on div at bounding box center [14, 38] width 7 height 7
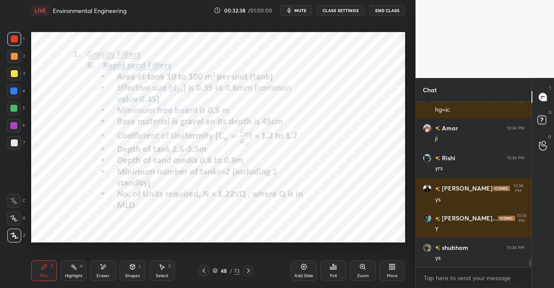
click at [133, 270] on div "Shapes L" at bounding box center [132, 270] width 26 height 21
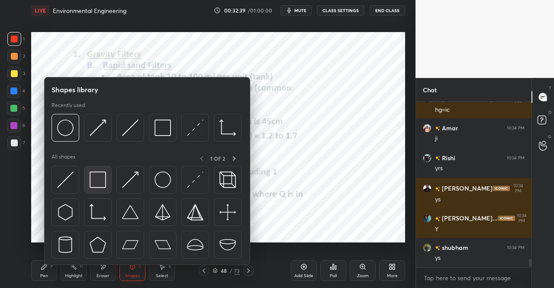
click at [88, 179] on div at bounding box center [98, 180] width 28 height 28
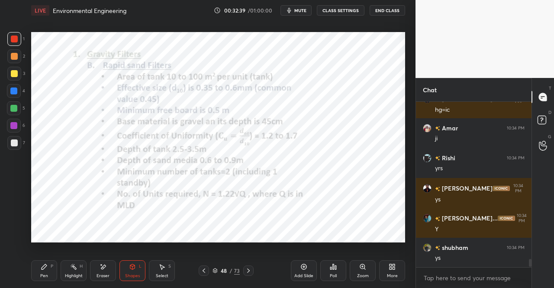
click at [13, 38] on div at bounding box center [14, 38] width 7 height 7
click at [129, 275] on div "Shapes" at bounding box center [132, 275] width 15 height 4
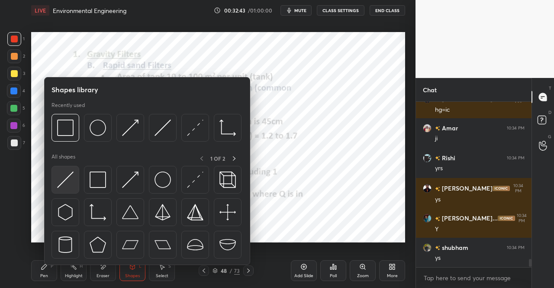
click at [68, 183] on img at bounding box center [65, 179] width 16 height 16
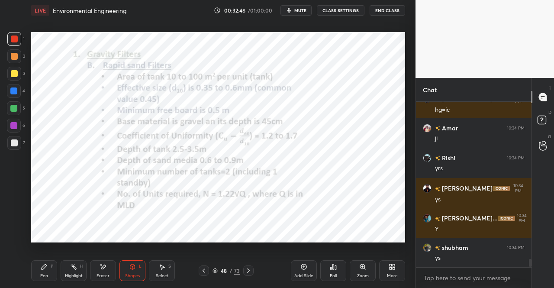
click at [33, 276] on div "Pen P" at bounding box center [44, 270] width 26 height 21
click at [46, 273] on div "Pen" at bounding box center [44, 275] width 8 height 4
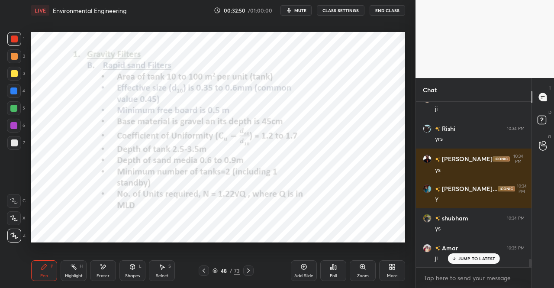
click at [13, 90] on div at bounding box center [13, 90] width 7 height 7
click at [132, 268] on icon at bounding box center [132, 267] width 0 height 3
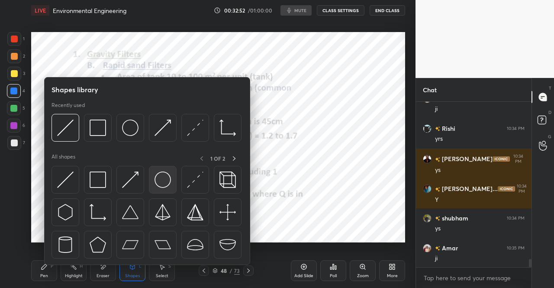
scroll to position [3159, 0]
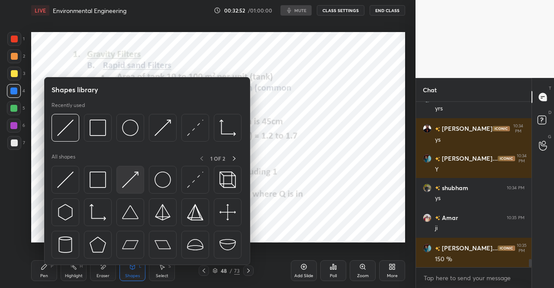
click at [128, 177] on img at bounding box center [130, 179] width 16 height 16
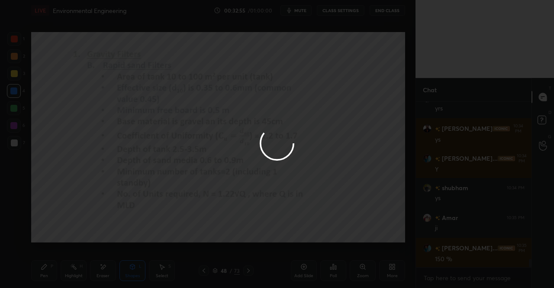
click at [35, 272] on div at bounding box center [277, 144] width 554 height 288
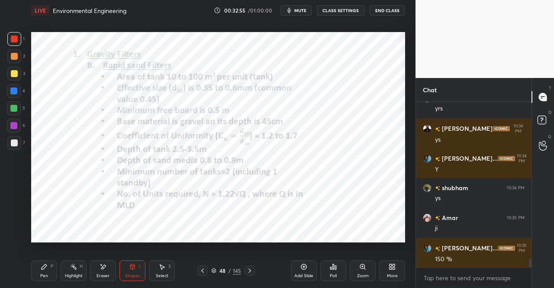
click at [41, 270] on div "Pen P" at bounding box center [44, 270] width 26 height 21
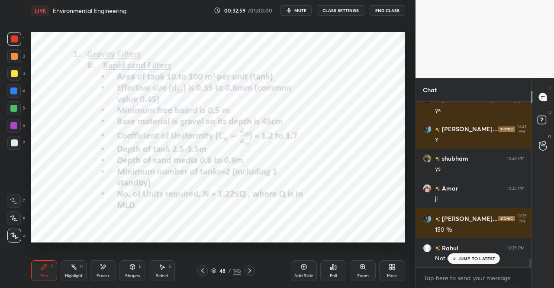
click at [47, 269] on icon at bounding box center [44, 266] width 7 height 7
click at [462, 256] on p "JUMP TO LATEST" at bounding box center [476, 258] width 37 height 5
click at [134, 273] on div "Shapes" at bounding box center [132, 275] width 15 height 4
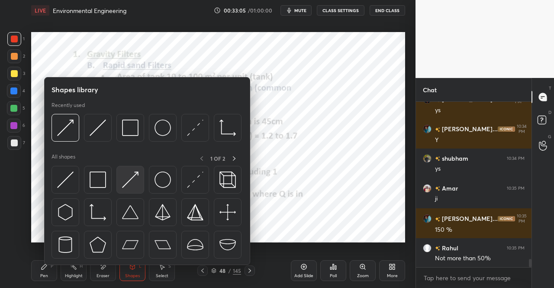
click at [129, 188] on div at bounding box center [130, 180] width 28 height 28
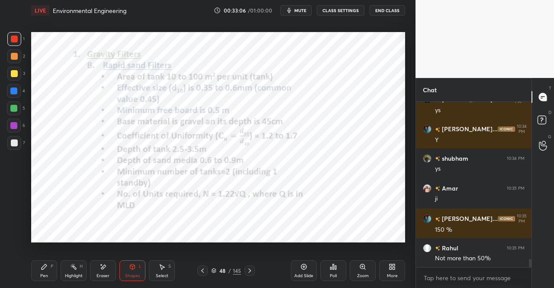
click at [17, 88] on div at bounding box center [14, 91] width 14 height 14
click at [138, 272] on div "Shapes L" at bounding box center [132, 270] width 26 height 21
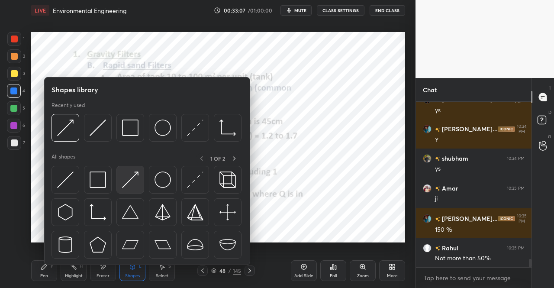
scroll to position [3219, 0]
click at [129, 179] on img at bounding box center [130, 179] width 16 height 16
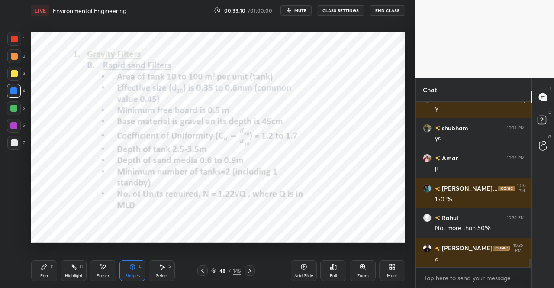
click at [45, 275] on div "Pen" at bounding box center [44, 275] width 8 height 4
click at [42, 273] on div "Pen" at bounding box center [44, 275] width 8 height 4
click at [13, 36] on div at bounding box center [14, 38] width 7 height 7
click at [22, 43] on div "1" at bounding box center [15, 39] width 17 height 14
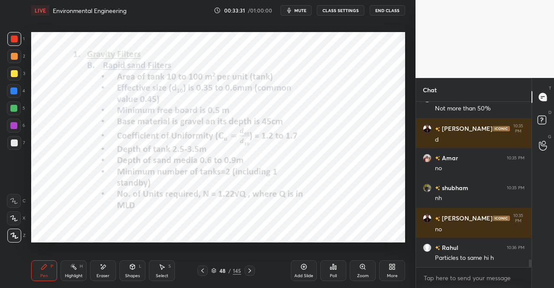
scroll to position [3368, 0]
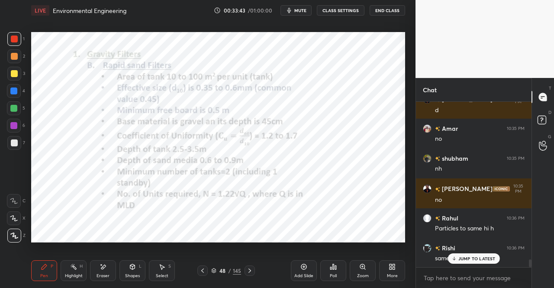
click at [38, 275] on div "Pen P" at bounding box center [44, 270] width 26 height 21
click at [8, 45] on div at bounding box center [14, 39] width 14 height 14
click at [14, 46] on div "1" at bounding box center [15, 40] width 17 height 17
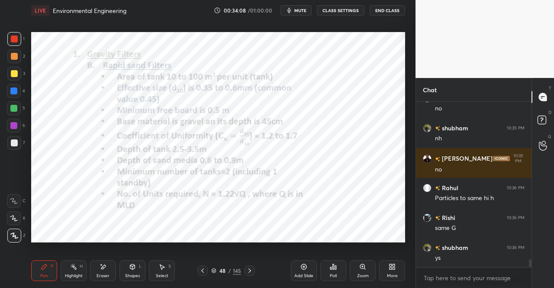
scroll to position [3427, 0]
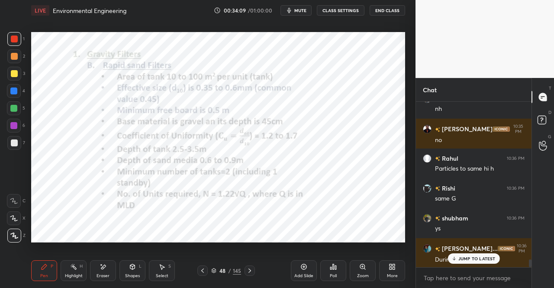
click at [101, 279] on div "Eraser" at bounding box center [103, 270] width 26 height 21
click at [104, 276] on div "Eraser" at bounding box center [102, 275] width 13 height 4
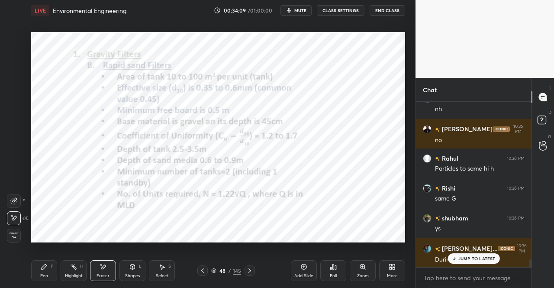
scroll to position [3457, 0]
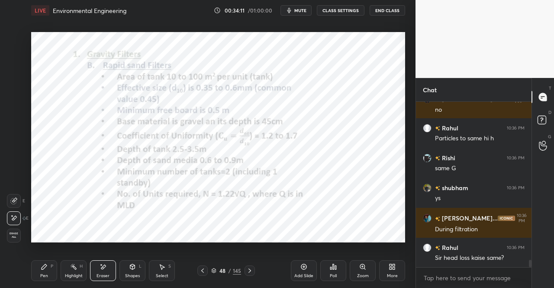
click at [52, 277] on div "Pen P" at bounding box center [44, 270] width 26 height 21
click at [50, 277] on div "Pen P" at bounding box center [44, 270] width 26 height 21
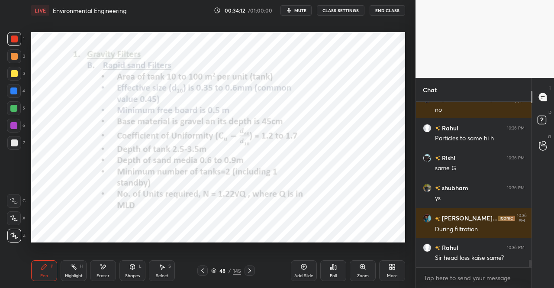
click at [298, 261] on div "Add Slide" at bounding box center [304, 270] width 26 height 21
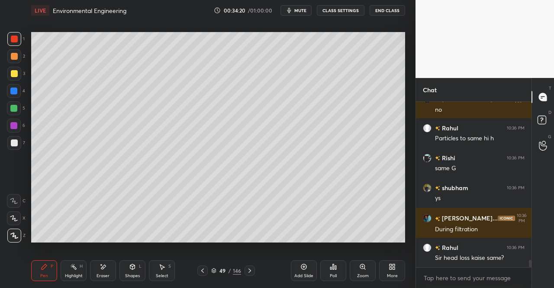
click at [202, 267] on icon at bounding box center [202, 270] width 7 height 7
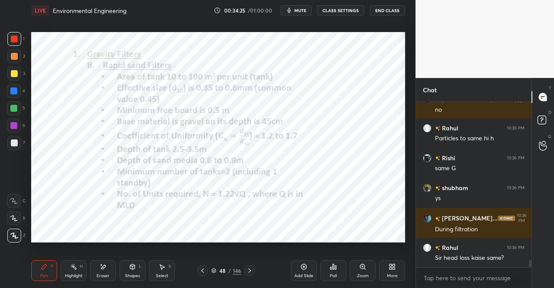
click at [252, 269] on icon at bounding box center [249, 270] width 7 height 7
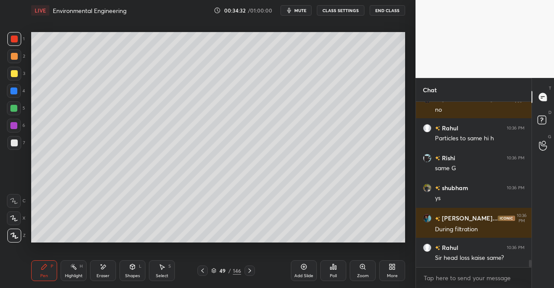
scroll to position [3487, 0]
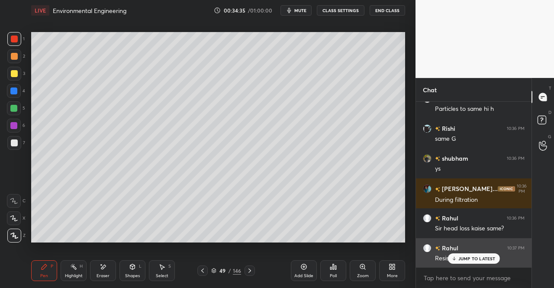
click at [466, 258] on p "JUMP TO LATEST" at bounding box center [476, 258] width 37 height 5
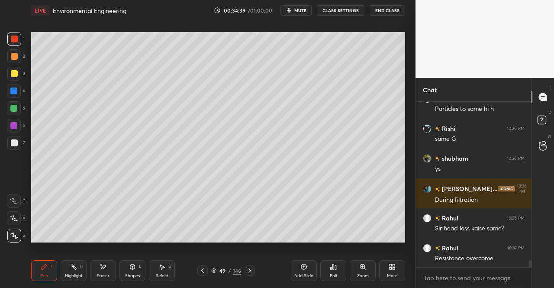
scroll to position [3517, 0]
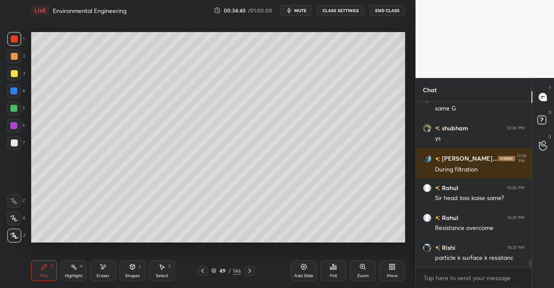
click at [101, 277] on div "Eraser" at bounding box center [102, 275] width 13 height 4
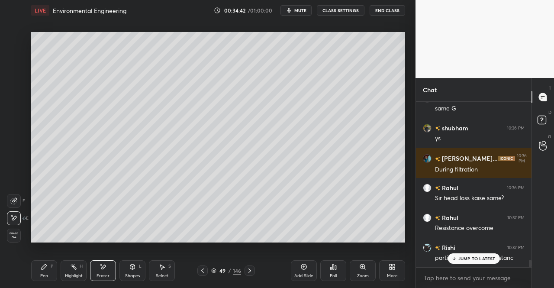
scroll to position [3547, 0]
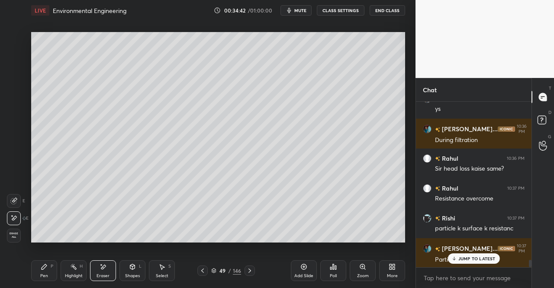
click at [45, 269] on icon at bounding box center [44, 266] width 7 height 7
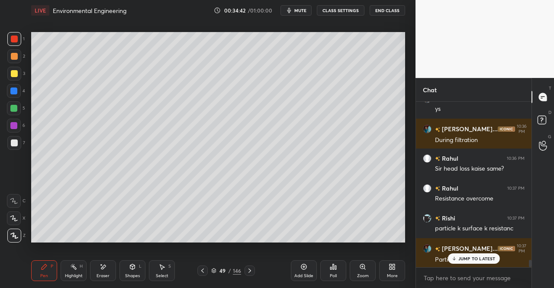
click at [42, 269] on icon at bounding box center [44, 266] width 5 height 5
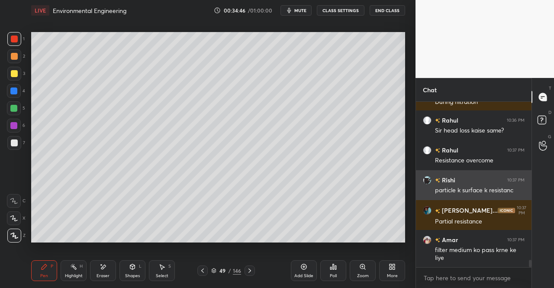
scroll to position [3614, 0]
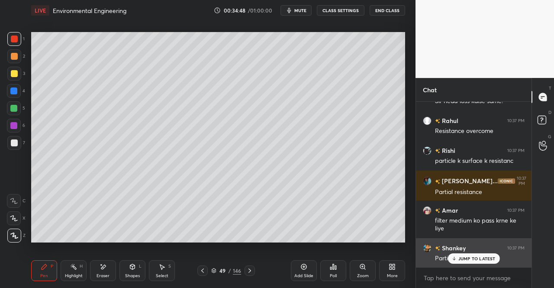
click at [465, 259] on p "JUMP TO LATEST" at bounding box center [476, 258] width 37 height 5
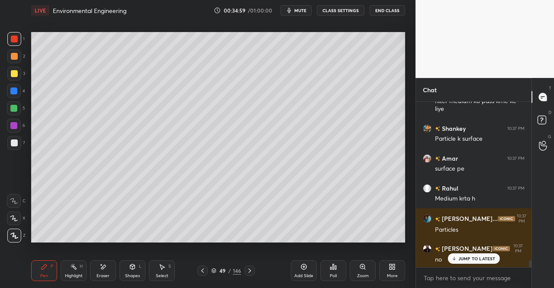
scroll to position [3764, 0]
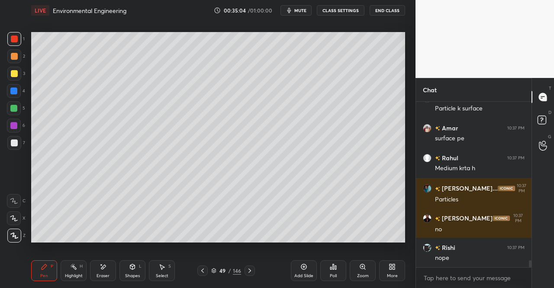
click at [110, 271] on div "Eraser" at bounding box center [103, 270] width 26 height 21
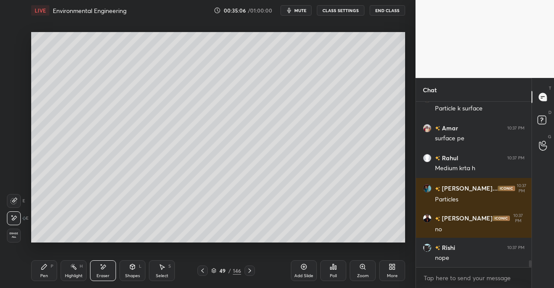
click at [44, 268] on icon at bounding box center [44, 266] width 5 height 5
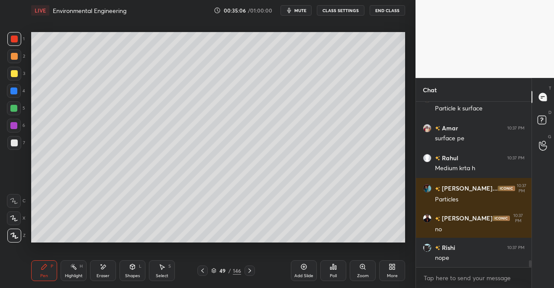
click at [43, 271] on div "Pen P" at bounding box center [44, 270] width 26 height 21
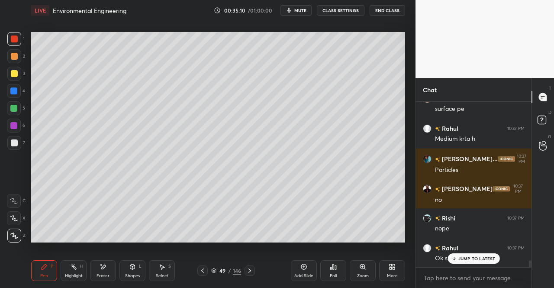
click at [48, 272] on div "Pen P" at bounding box center [44, 270] width 26 height 21
click at [45, 269] on icon at bounding box center [44, 266] width 7 height 7
click at [11, 44] on div at bounding box center [14, 39] width 14 height 14
click at [12, 41] on div at bounding box center [14, 38] width 7 height 7
click at [130, 267] on icon at bounding box center [132, 266] width 5 height 5
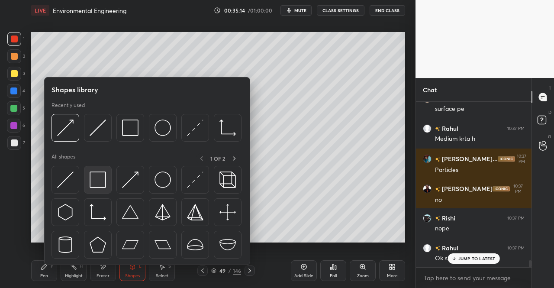
click at [103, 183] on img at bounding box center [98, 179] width 16 height 16
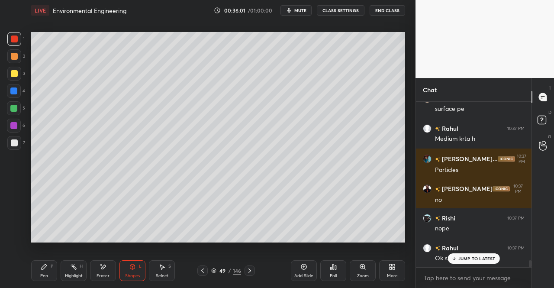
click at [34, 272] on div "Pen P" at bounding box center [44, 270] width 26 height 21
click at [36, 262] on div "Pen P" at bounding box center [44, 270] width 26 height 21
click at [11, 41] on div at bounding box center [14, 38] width 7 height 7
click at [12, 43] on div at bounding box center [14, 39] width 14 height 14
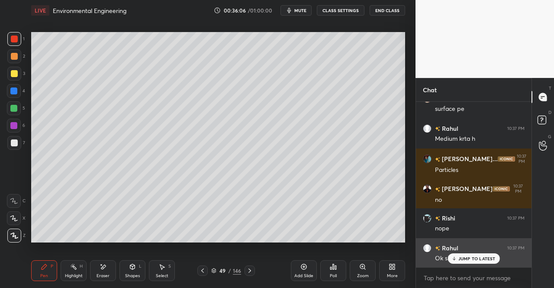
click at [469, 253] on div "JUMP TO LATEST" at bounding box center [473, 258] width 52 height 10
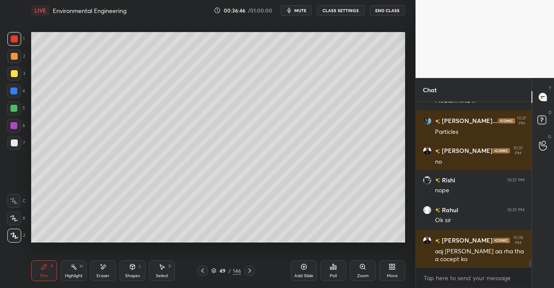
scroll to position [3861, 0]
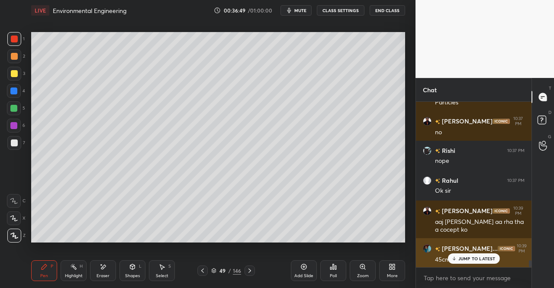
click at [461, 254] on div "JUMP TO LATEST" at bounding box center [473, 258] width 52 height 10
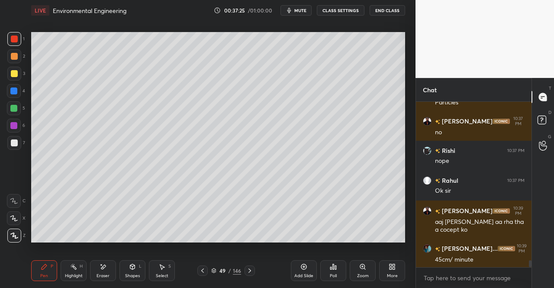
click at [287, 10] on button "mute" at bounding box center [295, 10] width 31 height 10
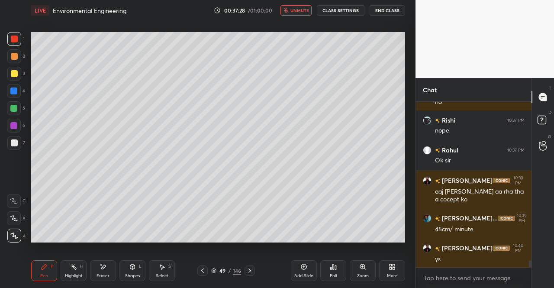
click at [288, 9] on icon "button" at bounding box center [285, 10] width 5 height 5
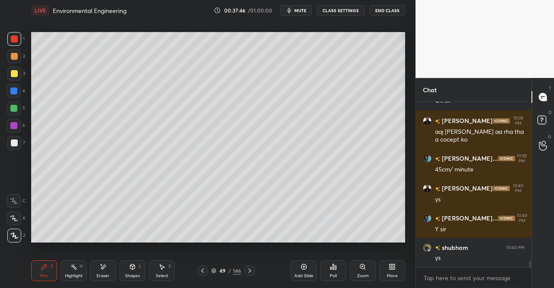
click at [200, 270] on icon at bounding box center [202, 270] width 7 height 7
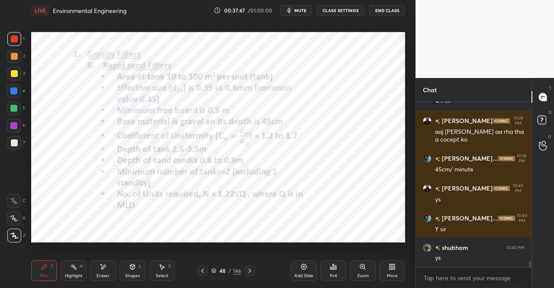
click at [201, 270] on icon at bounding box center [202, 270] width 3 height 4
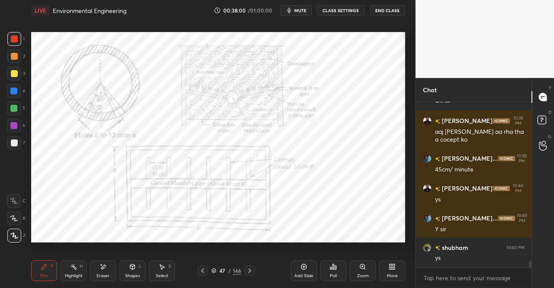
click at [41, 268] on icon at bounding box center [44, 266] width 7 height 7
click at [44, 258] on div "Pen P Highlight H Eraser Shapes L Select S 47 / 146 Add Slide Poll Zoom More" at bounding box center [218, 270] width 374 height 35
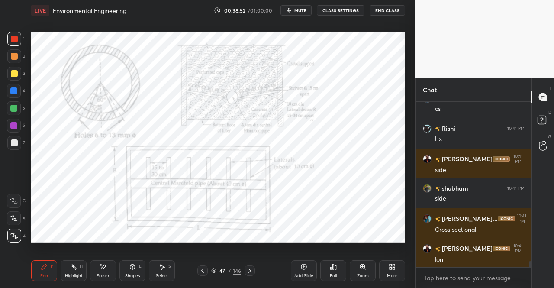
scroll to position [4249, 0]
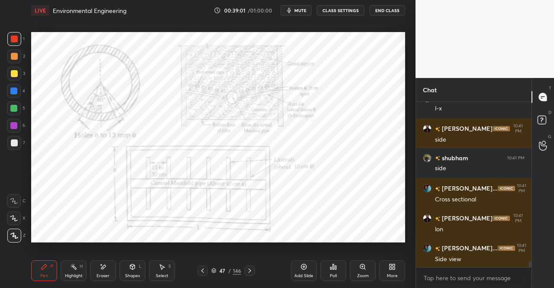
click at [44, 267] on icon at bounding box center [44, 266] width 5 height 5
click at [41, 255] on div "Pen P Highlight H Eraser Shapes L Select S 47 / 146 Add Slide Poll Zoom More" at bounding box center [218, 270] width 374 height 35
click at [14, 37] on div at bounding box center [14, 38] width 7 height 7
click at [18, 43] on div at bounding box center [14, 39] width 14 height 14
click at [96, 276] on div "Eraser" at bounding box center [102, 275] width 13 height 4
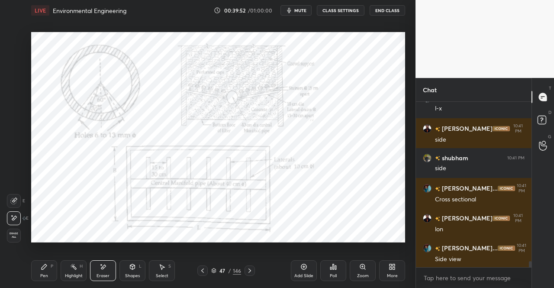
click at [50, 276] on div "Pen P" at bounding box center [44, 270] width 26 height 21
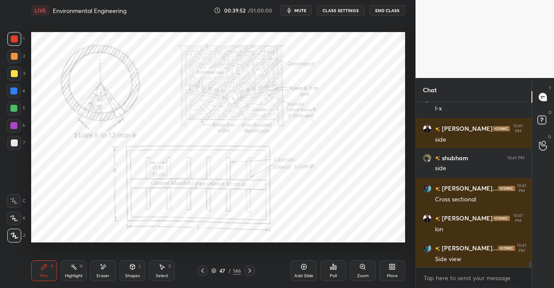
click at [50, 263] on div "Pen P" at bounding box center [44, 270] width 26 height 21
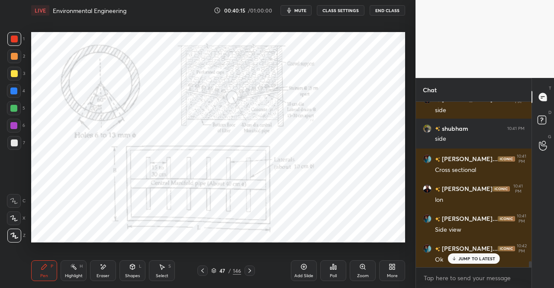
click at [106, 267] on icon at bounding box center [102, 266] width 7 height 7
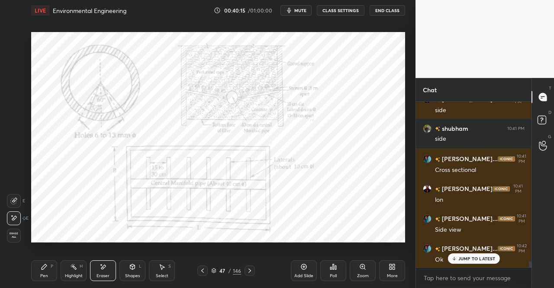
click at [120, 262] on div "Shapes L" at bounding box center [132, 270] width 26 height 21
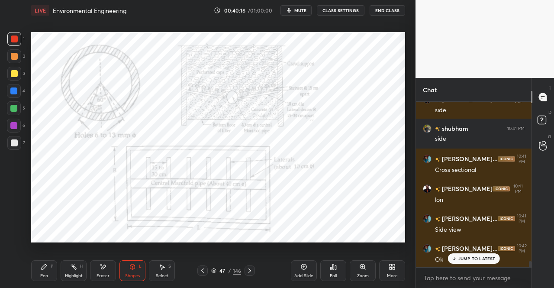
click at [88, 273] on div "Pen P Highlight H Eraser Shapes L Select S" at bounding box center [96, 270] width 130 height 21
click at [101, 269] on icon at bounding box center [102, 266] width 7 height 7
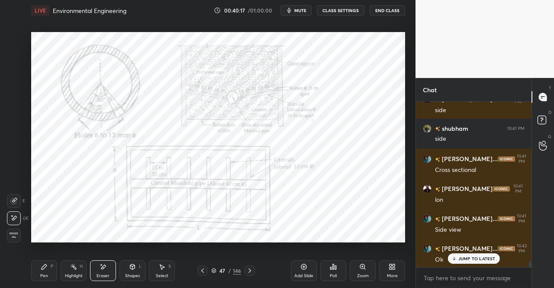
click at [96, 271] on div "Eraser" at bounding box center [103, 270] width 26 height 21
click at [48, 268] on div "Pen P" at bounding box center [44, 270] width 26 height 21
click at [51, 266] on div "P" at bounding box center [52, 266] width 3 height 4
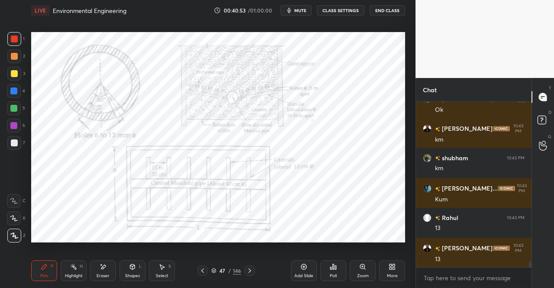
scroll to position [4457, 0]
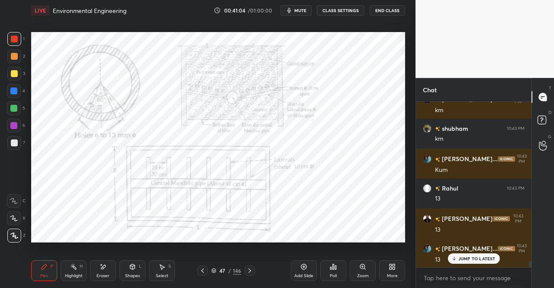
click at [407, 112] on div "Setting up your live class Poll for secs No correct answer Start poll" at bounding box center [218, 137] width 381 height 232
click at [101, 259] on div "Pen P Highlight H Eraser Shapes L Select S 47 / 146 Add Slide Poll Zoom More" at bounding box center [218, 270] width 374 height 35
click at [97, 273] on div "Eraser" at bounding box center [102, 275] width 13 height 4
click at [114, 268] on div "Eraser" at bounding box center [103, 270] width 26 height 21
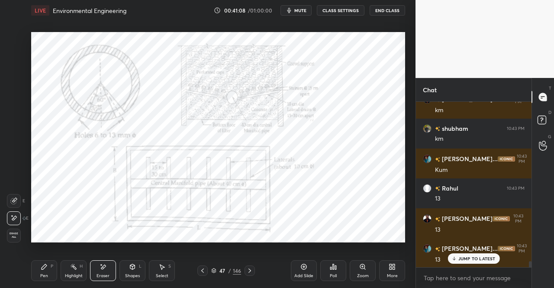
click at [45, 279] on div "Pen P" at bounding box center [44, 270] width 26 height 21
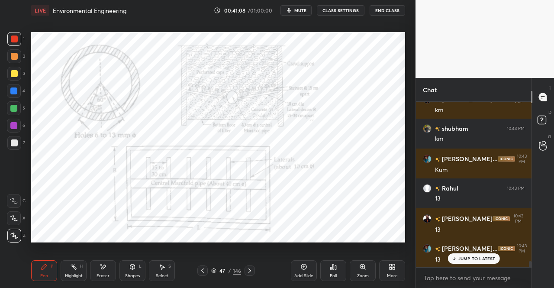
click at [51, 272] on div "Pen P" at bounding box center [44, 270] width 26 height 21
click at [138, 272] on div "Shapes L" at bounding box center [132, 270] width 26 height 21
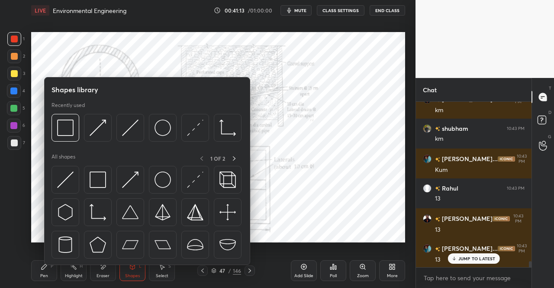
click at [47, 276] on div "Pen" at bounding box center [44, 275] width 8 height 4
click at [46, 279] on div "Pen P" at bounding box center [44, 270] width 26 height 21
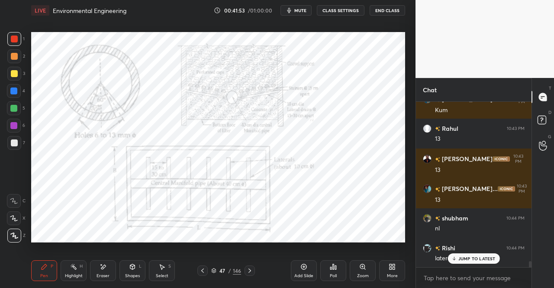
scroll to position [4547, 0]
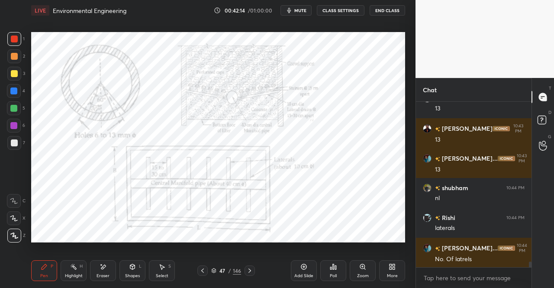
click at [107, 272] on div "Eraser" at bounding box center [103, 270] width 26 height 21
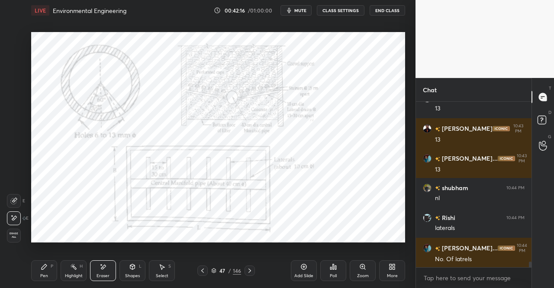
click at [46, 270] on div "Pen P" at bounding box center [44, 270] width 26 height 21
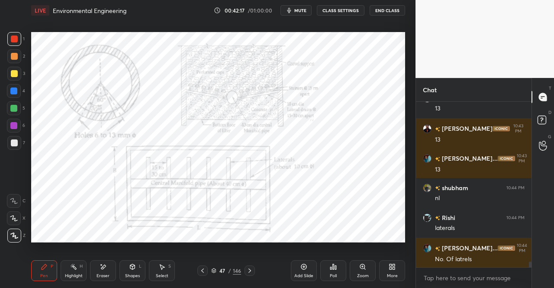
click at [54, 268] on div "Pen P" at bounding box center [44, 270] width 26 height 21
click at [105, 271] on div "Eraser" at bounding box center [103, 270] width 26 height 21
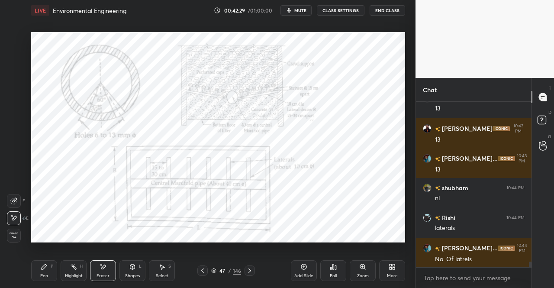
click at [39, 274] on div "Pen P" at bounding box center [44, 270] width 26 height 21
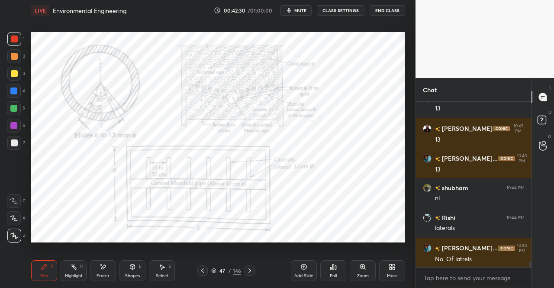
click at [53, 270] on div "Pen P" at bounding box center [44, 270] width 26 height 21
click at [104, 270] on icon at bounding box center [102, 266] width 7 height 7
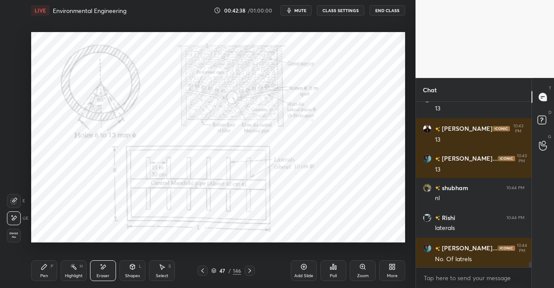
scroll to position [4577, 0]
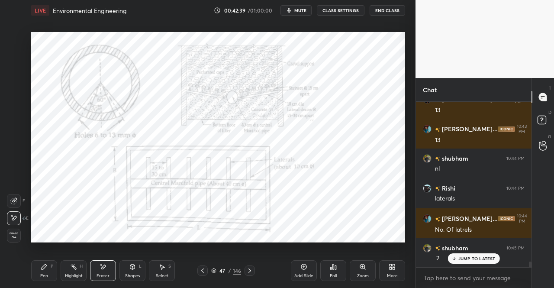
click at [35, 276] on div "Pen P" at bounding box center [44, 270] width 26 height 21
click at [50, 271] on div "Pen P" at bounding box center [44, 270] width 26 height 21
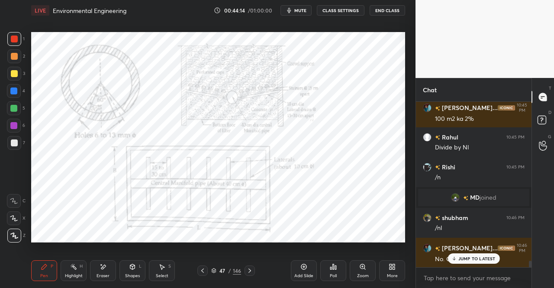
scroll to position [4106, 0]
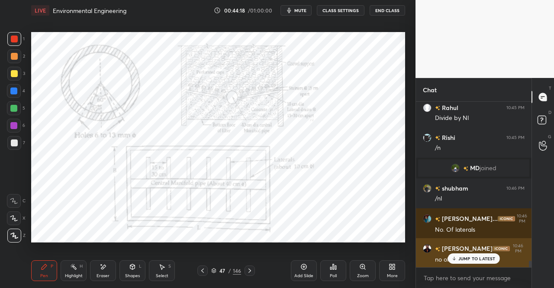
click at [465, 261] on p "JUMP TO LATEST" at bounding box center [476, 258] width 37 height 5
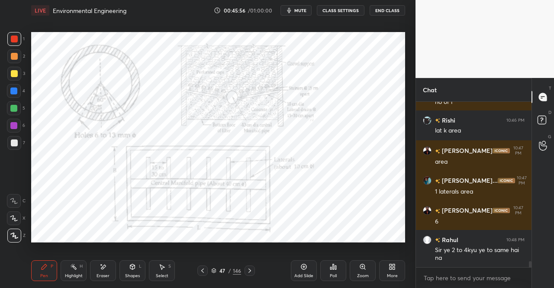
scroll to position [4293, 0]
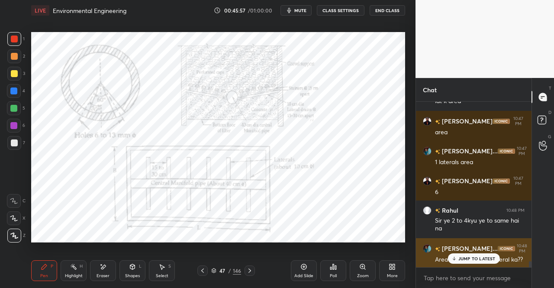
click at [471, 257] on p "JUMP TO LATEST" at bounding box center [476, 258] width 37 height 5
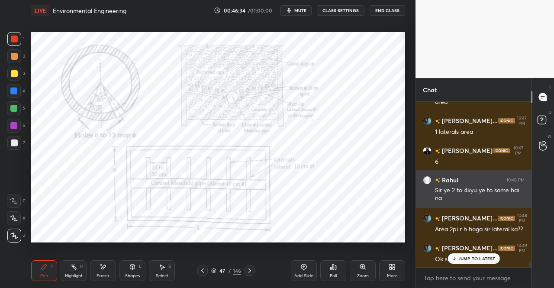
scroll to position [4368, 0]
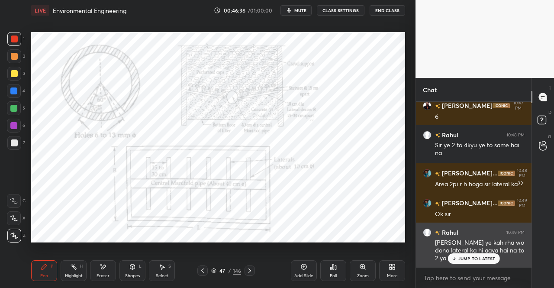
click at [467, 256] on p "JUMP TO LATEST" at bounding box center [476, 258] width 37 height 5
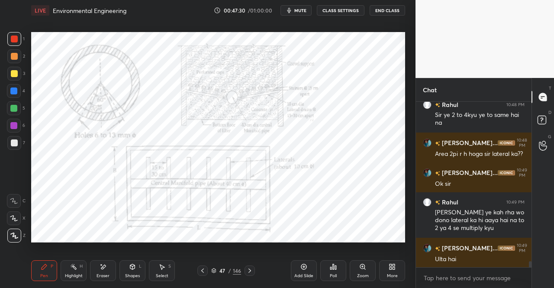
scroll to position [4428, 0]
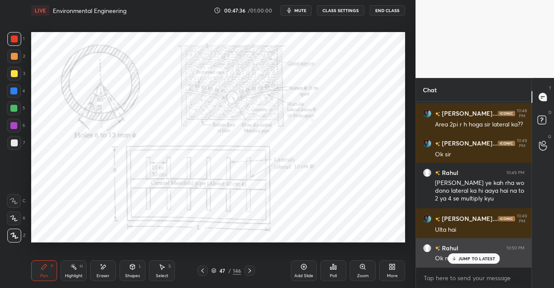
click at [489, 263] on div "JUMP TO LATEST" at bounding box center [473, 258] width 52 height 10
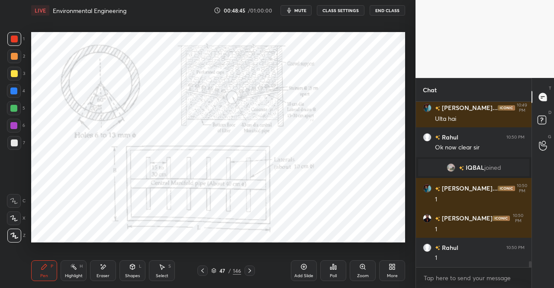
scroll to position [4437, 0]
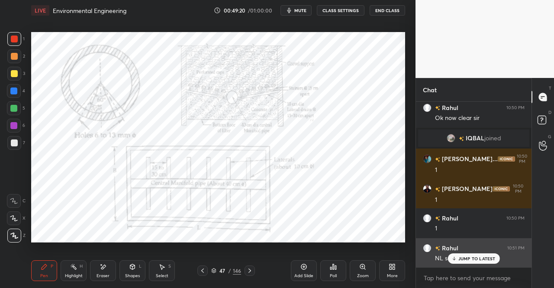
click at [465, 256] on p "JUMP TO LATEST" at bounding box center [476, 258] width 37 height 5
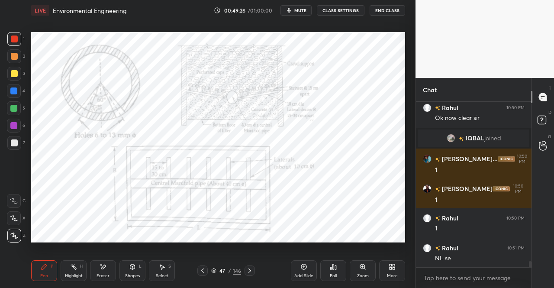
click at [42, 276] on div "Pen" at bounding box center [44, 275] width 8 height 4
click at [45, 271] on div "Pen P" at bounding box center [44, 270] width 26 height 21
click at [142, 268] on div "Shapes L" at bounding box center [132, 270] width 26 height 21
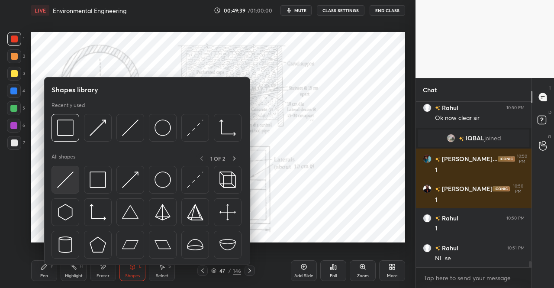
click at [68, 179] on img at bounding box center [65, 179] width 16 height 16
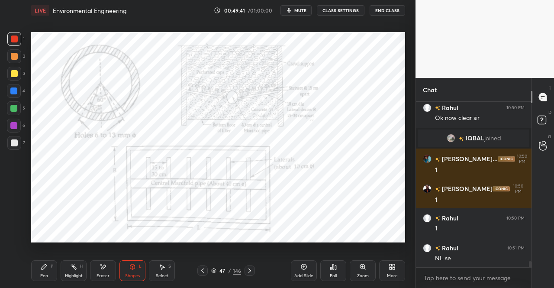
click at [50, 271] on div "Pen P" at bounding box center [44, 270] width 26 height 21
click at [44, 270] on div "Pen P" at bounding box center [44, 270] width 26 height 21
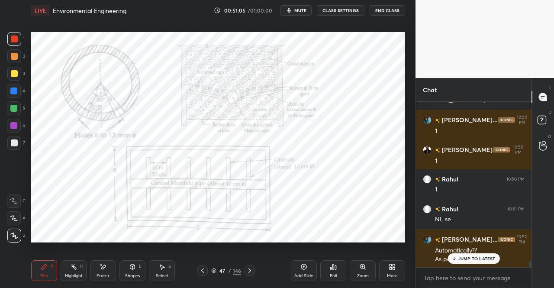
scroll to position [4513, 0]
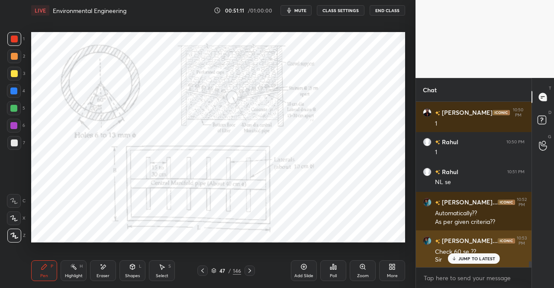
click at [466, 257] on p "JUMP TO LATEST" at bounding box center [476, 258] width 37 height 5
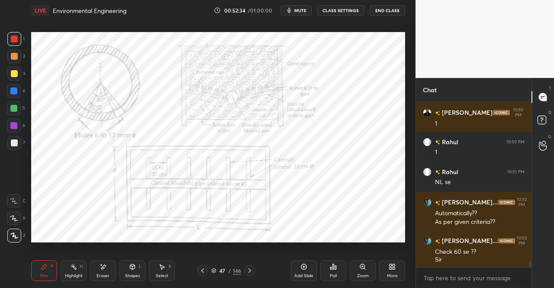
click at [244, 272] on div "47 / 146" at bounding box center [226, 270] width 58 height 10
click at [247, 271] on icon at bounding box center [249, 270] width 7 height 7
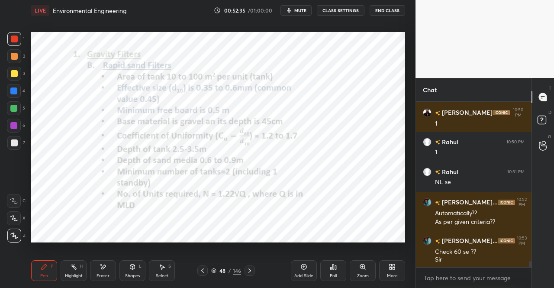
click at [249, 272] on icon at bounding box center [249, 270] width 7 height 7
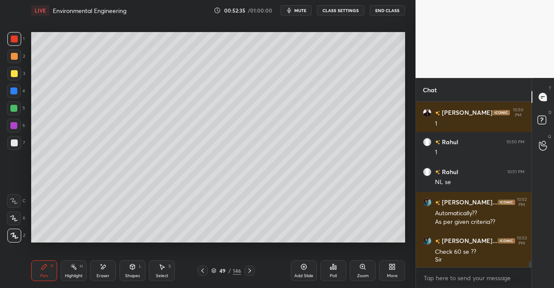
click at [251, 269] on icon at bounding box center [249, 270] width 7 height 7
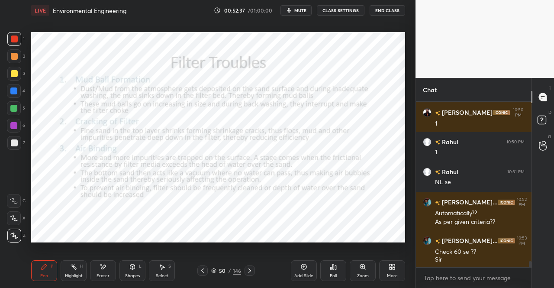
click at [249, 266] on div at bounding box center [249, 270] width 10 height 10
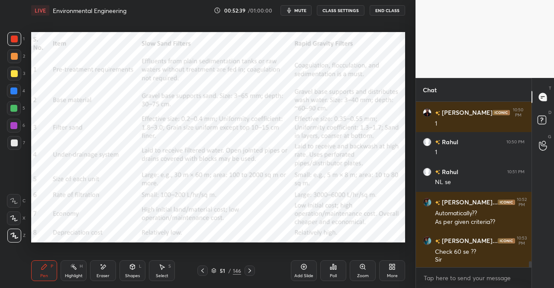
click at [255, 270] on div "51 / 146" at bounding box center [226, 270] width 130 height 10
click at [250, 269] on icon at bounding box center [249, 270] width 7 height 7
click at [201, 269] on icon at bounding box center [202, 270] width 7 height 7
click at [251, 267] on icon at bounding box center [249, 270] width 7 height 7
click at [203, 268] on icon at bounding box center [202, 270] width 7 height 7
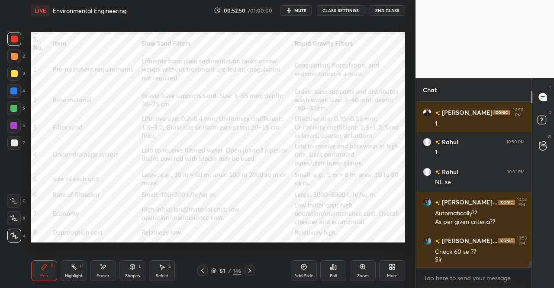
click at [201, 271] on icon at bounding box center [202, 270] width 7 height 7
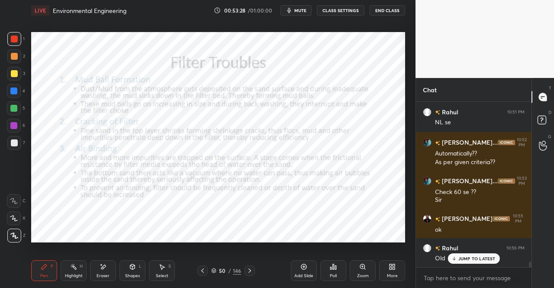
scroll to position [4603, 0]
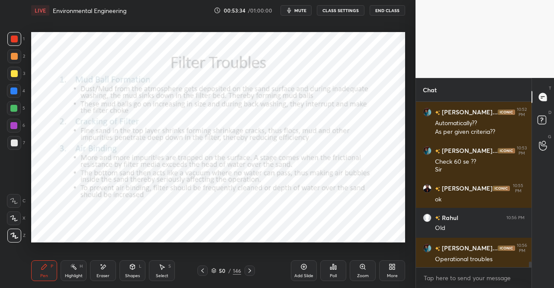
click at [293, 267] on div "Add Slide" at bounding box center [304, 270] width 26 height 21
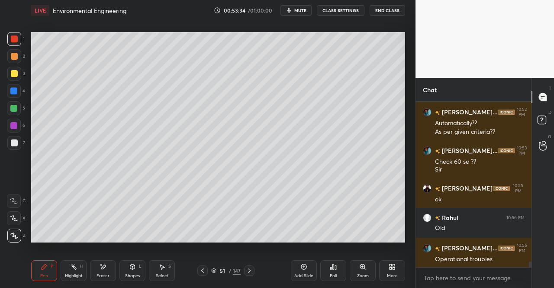
click at [132, 267] on icon at bounding box center [132, 266] width 5 height 5
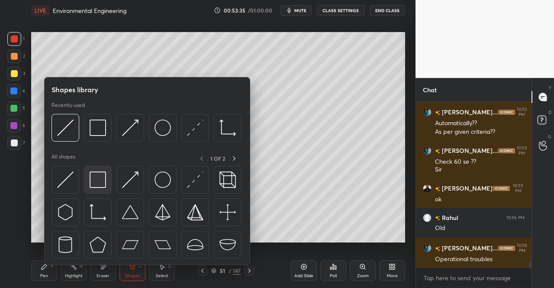
click at [96, 182] on img at bounding box center [98, 179] width 16 height 16
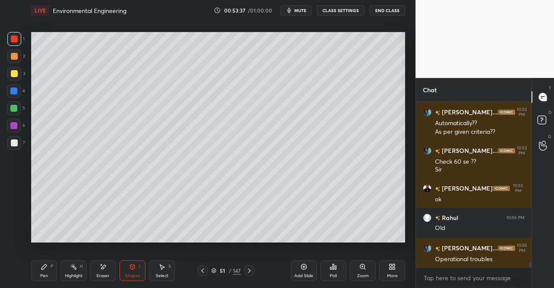
click at [106, 272] on div "Eraser" at bounding box center [103, 270] width 26 height 21
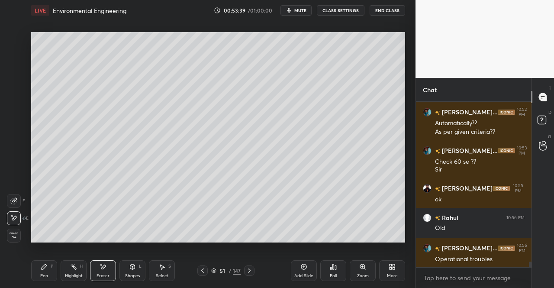
click at [10, 201] on div at bounding box center [14, 201] width 14 height 14
click at [54, 276] on div "Pen P" at bounding box center [44, 270] width 26 height 21
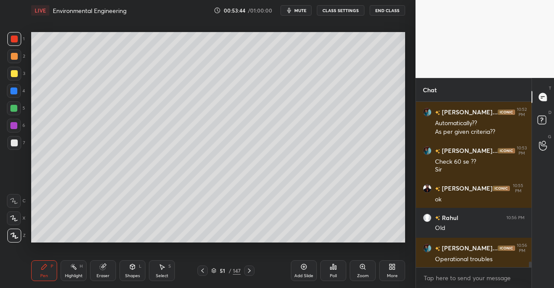
click at [51, 267] on div "P" at bounding box center [52, 266] width 3 height 4
click at [11, 75] on div at bounding box center [14, 73] width 7 height 7
click at [15, 78] on div at bounding box center [14, 74] width 14 height 14
click at [11, 59] on div at bounding box center [14, 56] width 7 height 7
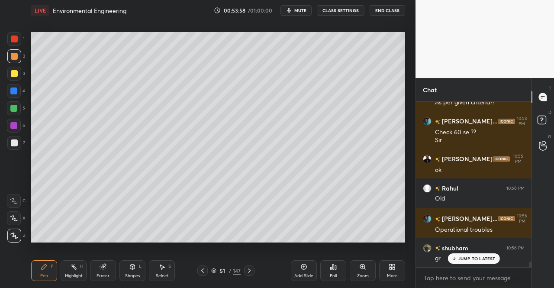
click at [13, 88] on div at bounding box center [13, 90] width 7 height 7
click at [133, 273] on div "Shapes" at bounding box center [132, 275] width 15 height 4
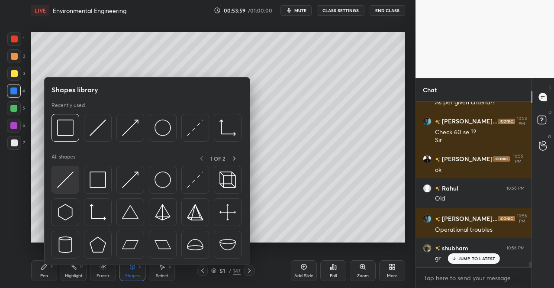
click at [69, 180] on img at bounding box center [65, 179] width 16 height 16
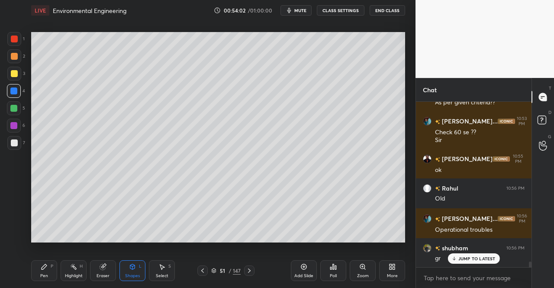
click at [40, 268] on div "Pen P" at bounding box center [44, 270] width 26 height 21
click at [33, 252] on div "Setting up your live class Poll for secs No correct answer Start poll" at bounding box center [218, 137] width 381 height 232
click at [120, 271] on div "Shapes L" at bounding box center [132, 270] width 26 height 21
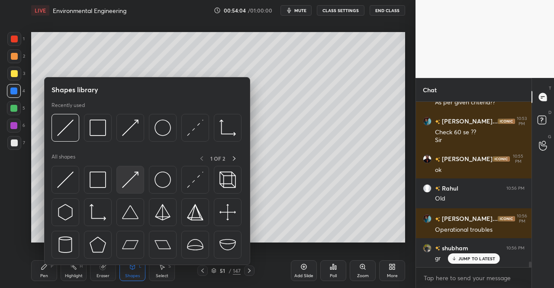
click at [127, 176] on img at bounding box center [130, 179] width 16 height 16
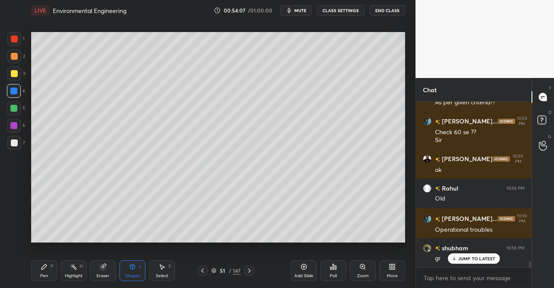
click at [11, 37] on div at bounding box center [14, 38] width 7 height 7
click at [17, 41] on div at bounding box center [14, 38] width 7 height 7
click at [44, 269] on icon at bounding box center [44, 266] width 7 height 7
click at [48, 262] on div "Pen P" at bounding box center [44, 270] width 26 height 21
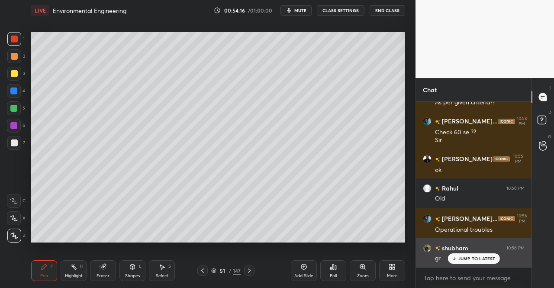
click at [465, 261] on p "JUMP TO LATEST" at bounding box center [476, 258] width 37 height 5
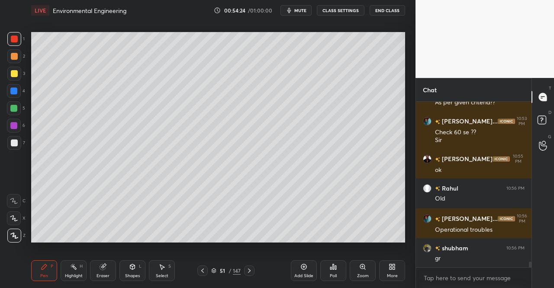
click at [12, 74] on div at bounding box center [14, 73] width 7 height 7
click at [13, 72] on div at bounding box center [14, 73] width 7 height 7
click at [13, 42] on div at bounding box center [14, 38] width 7 height 7
click at [19, 47] on div "1" at bounding box center [15, 40] width 17 height 17
click at [12, 90] on div at bounding box center [13, 90] width 7 height 7
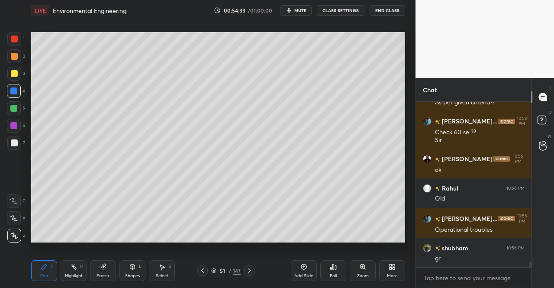
click at [8, 75] on div at bounding box center [14, 74] width 14 height 14
click at [16, 74] on div at bounding box center [14, 73] width 7 height 7
click at [12, 39] on div at bounding box center [14, 38] width 7 height 7
click at [16, 43] on div at bounding box center [14, 39] width 14 height 14
click at [11, 41] on div at bounding box center [14, 38] width 7 height 7
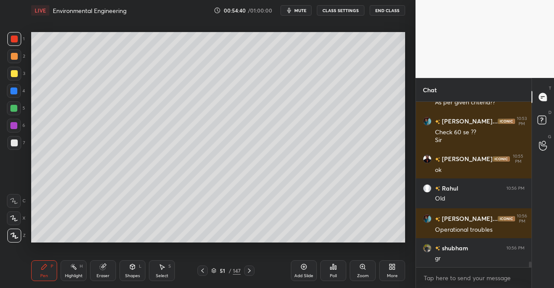
click at [14, 84] on div at bounding box center [14, 91] width 14 height 14
click at [11, 58] on div at bounding box center [14, 56] width 7 height 7
click at [14, 75] on div at bounding box center [14, 73] width 7 height 7
click at [11, 36] on div at bounding box center [14, 38] width 7 height 7
click at [13, 40] on div at bounding box center [14, 38] width 7 height 7
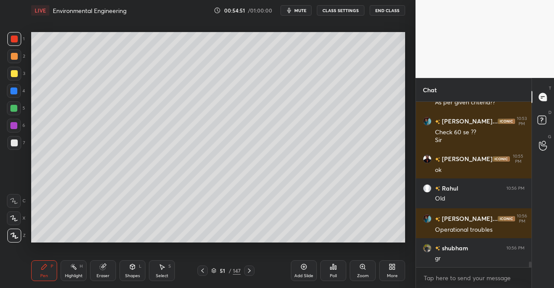
click at [11, 90] on div at bounding box center [13, 90] width 7 height 7
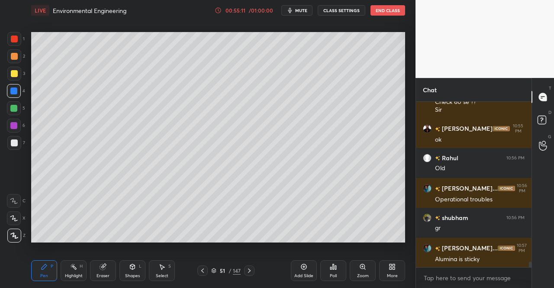
click at [7, 42] on div at bounding box center [14, 39] width 14 height 14
click at [11, 39] on div at bounding box center [14, 38] width 7 height 7
click at [13, 39] on div at bounding box center [14, 38] width 7 height 7
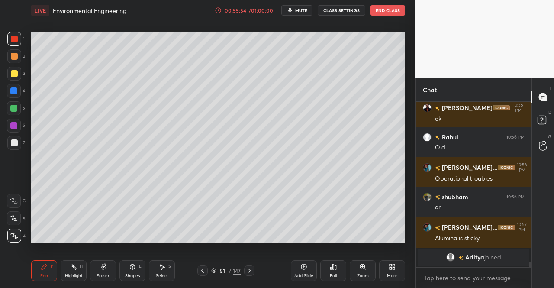
scroll to position [4632, 0]
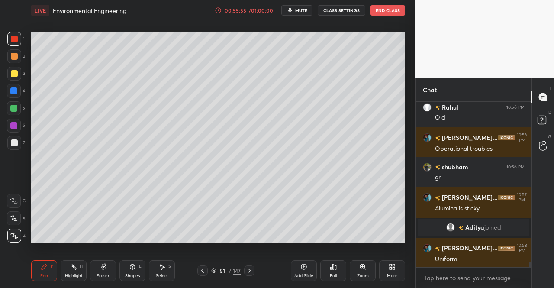
click at [13, 92] on div at bounding box center [13, 90] width 7 height 7
click at [14, 93] on div at bounding box center [13, 90] width 7 height 7
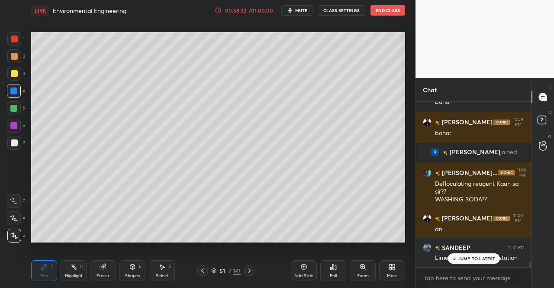
scroll to position [4894, 0]
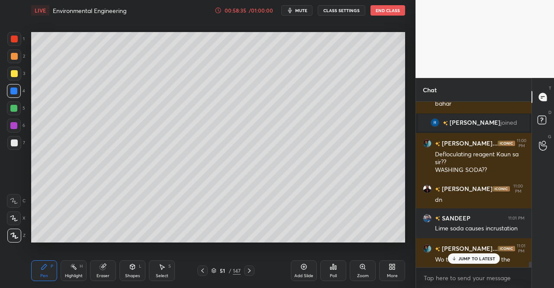
click at [465, 258] on p "JUMP TO LATEST" at bounding box center [476, 258] width 37 height 5
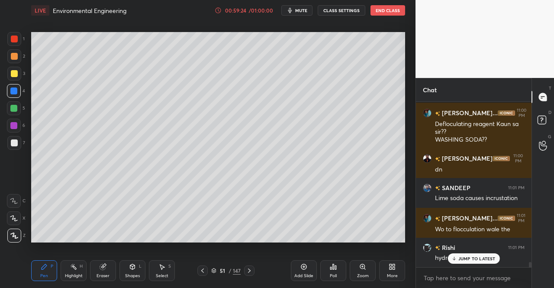
scroll to position [4954, 0]
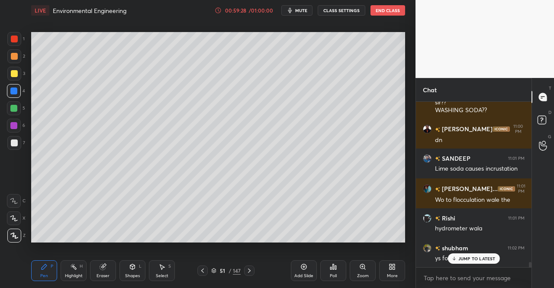
click at [471, 258] on p "JUMP TO LATEST" at bounding box center [476, 258] width 37 height 5
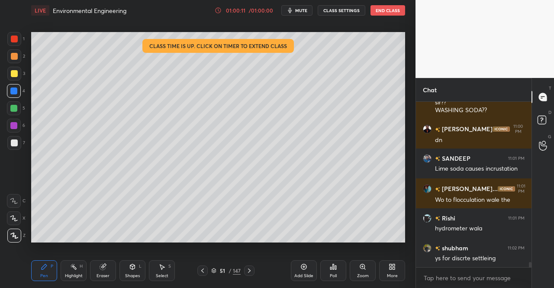
scroll to position [4963, 0]
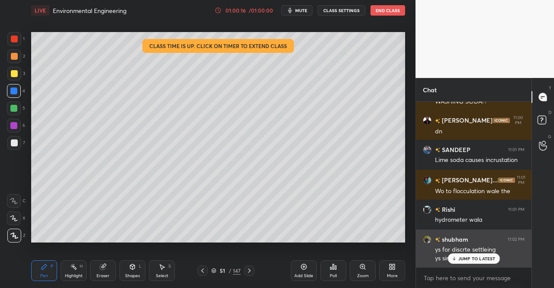
click at [465, 256] on p "JUMP TO LATEST" at bounding box center [476, 258] width 37 height 5
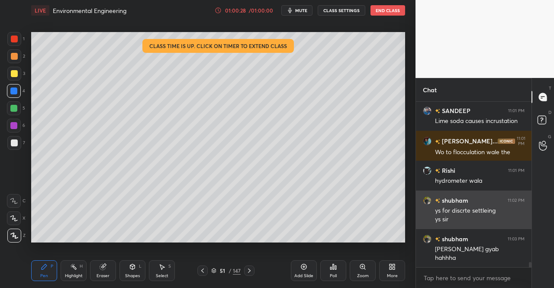
scroll to position [5031, 0]
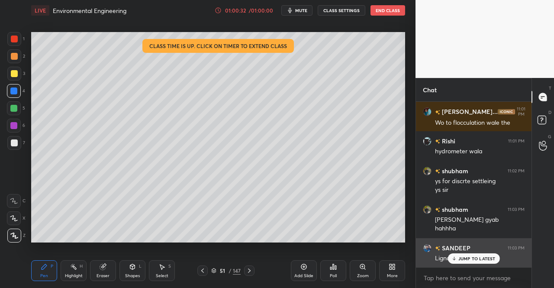
drag, startPoint x: 464, startPoint y: 259, endPoint x: 511, endPoint y: 256, distance: 46.8
click at [468, 259] on p "JUMP TO LATEST" at bounding box center [476, 258] width 37 height 5
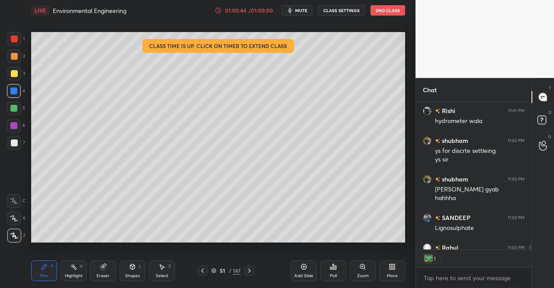
scroll to position [3, 3]
click at [387, 11] on button "End Class" at bounding box center [387, 10] width 35 height 10
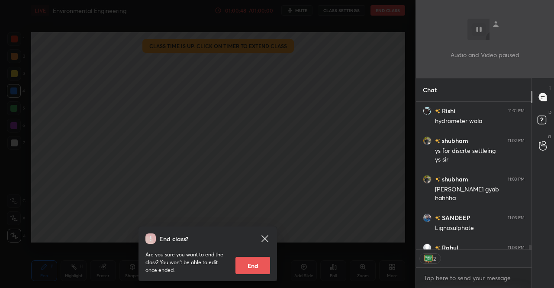
drag, startPoint x: 259, startPoint y: 266, endPoint x: 260, endPoint y: 260, distance: 5.8
click at [258, 266] on button "End" at bounding box center [252, 264] width 35 height 17
type textarea "x"
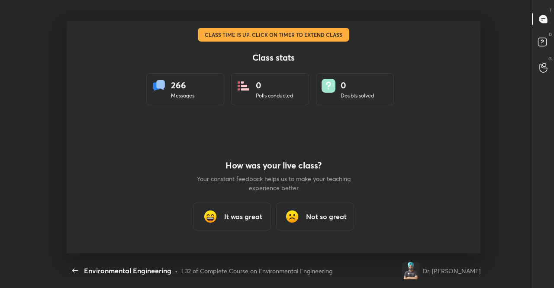
scroll to position [0, 0]
